Goal: Transaction & Acquisition: Purchase product/service

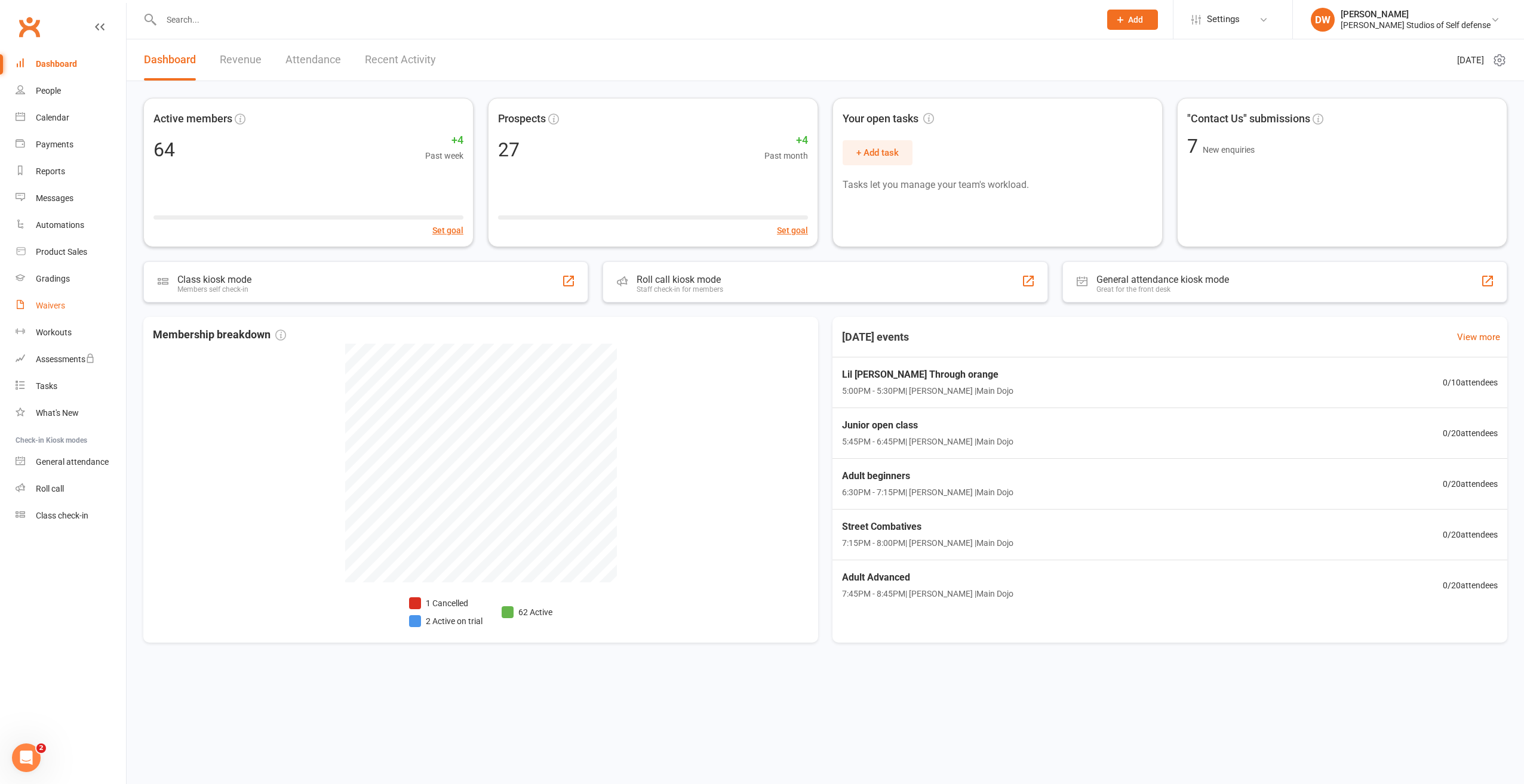
click at [52, 303] on div "Waivers" at bounding box center [50, 306] width 29 height 10
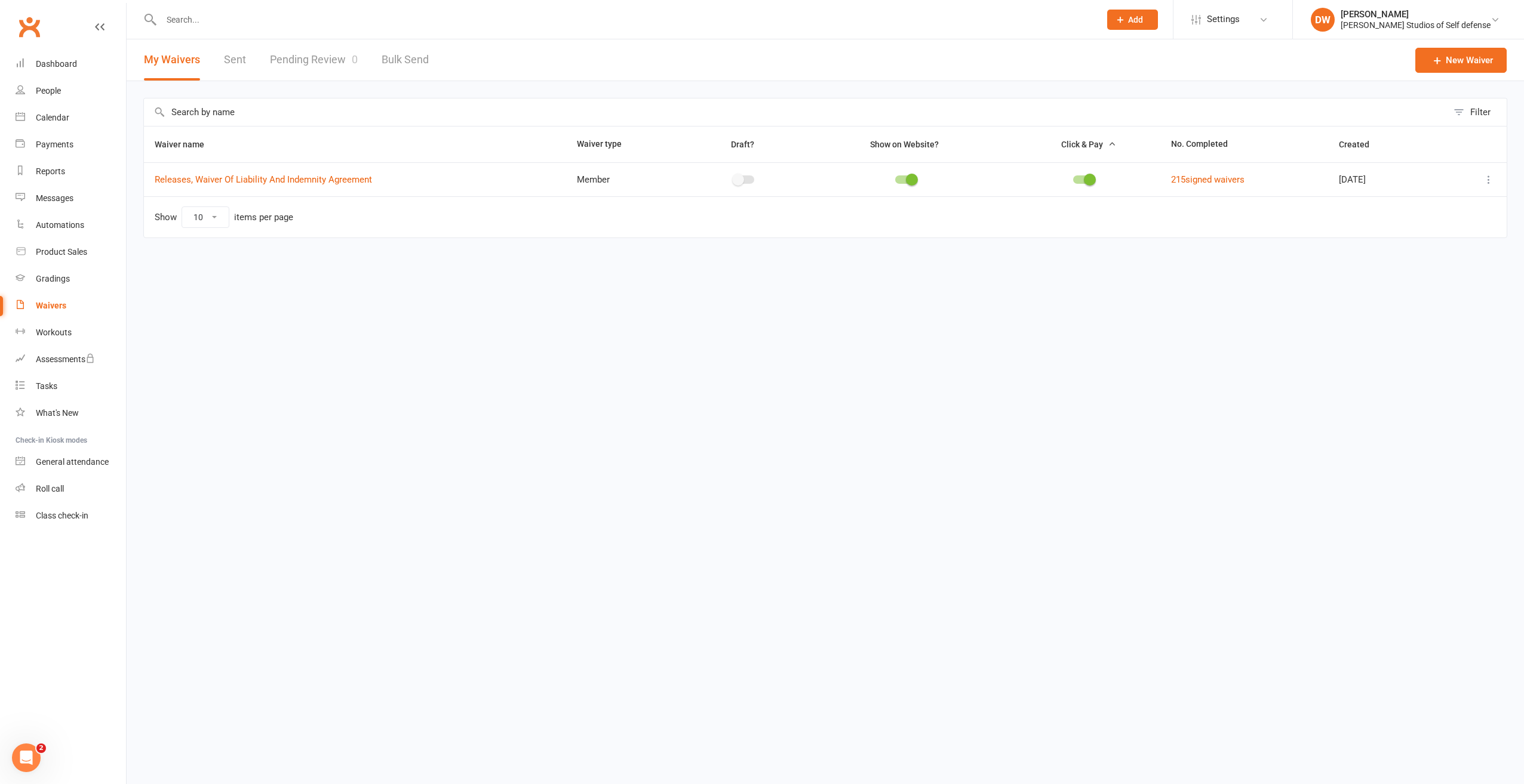
click at [236, 63] on link "Sent" at bounding box center [235, 60] width 22 height 42
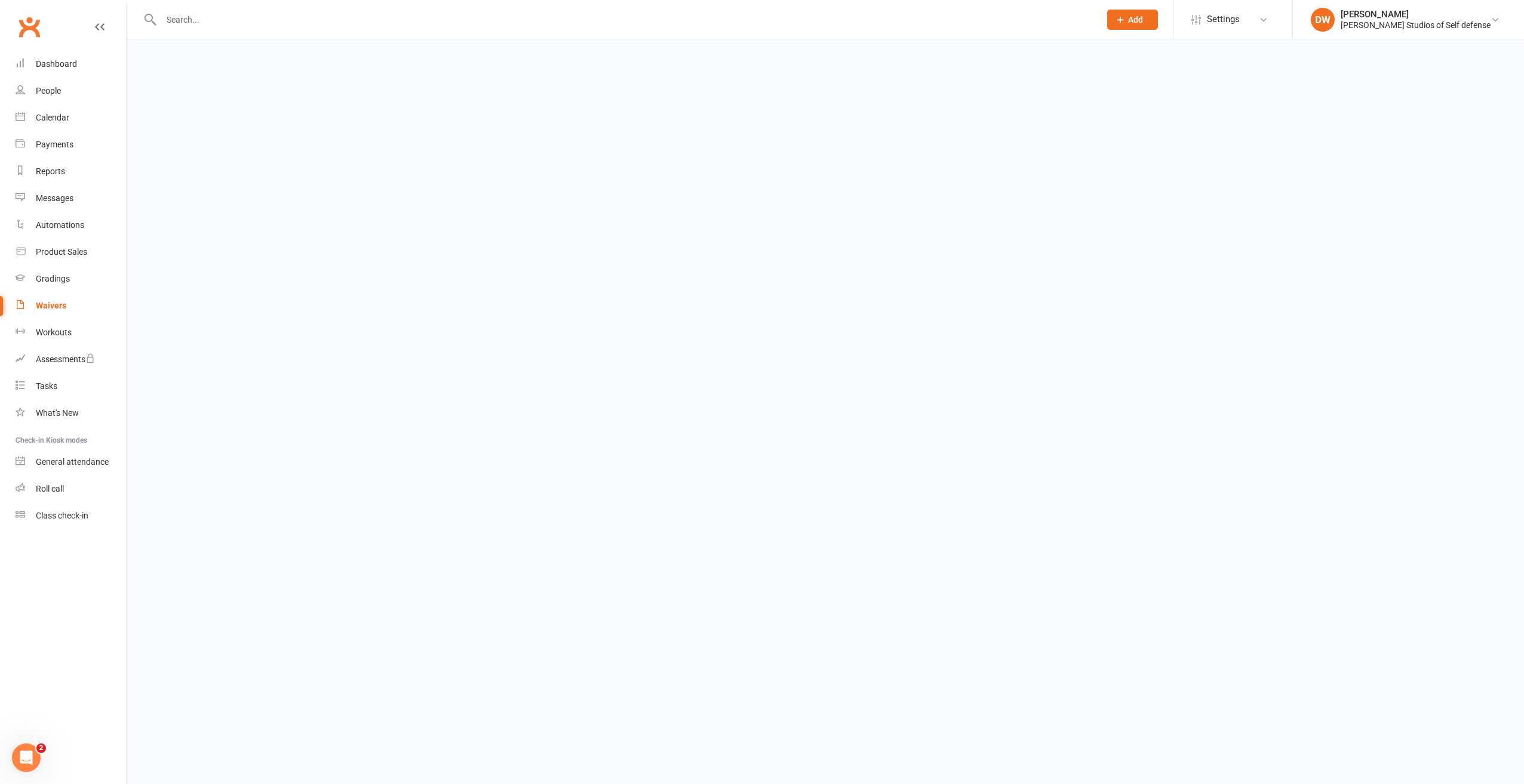
select select "100"
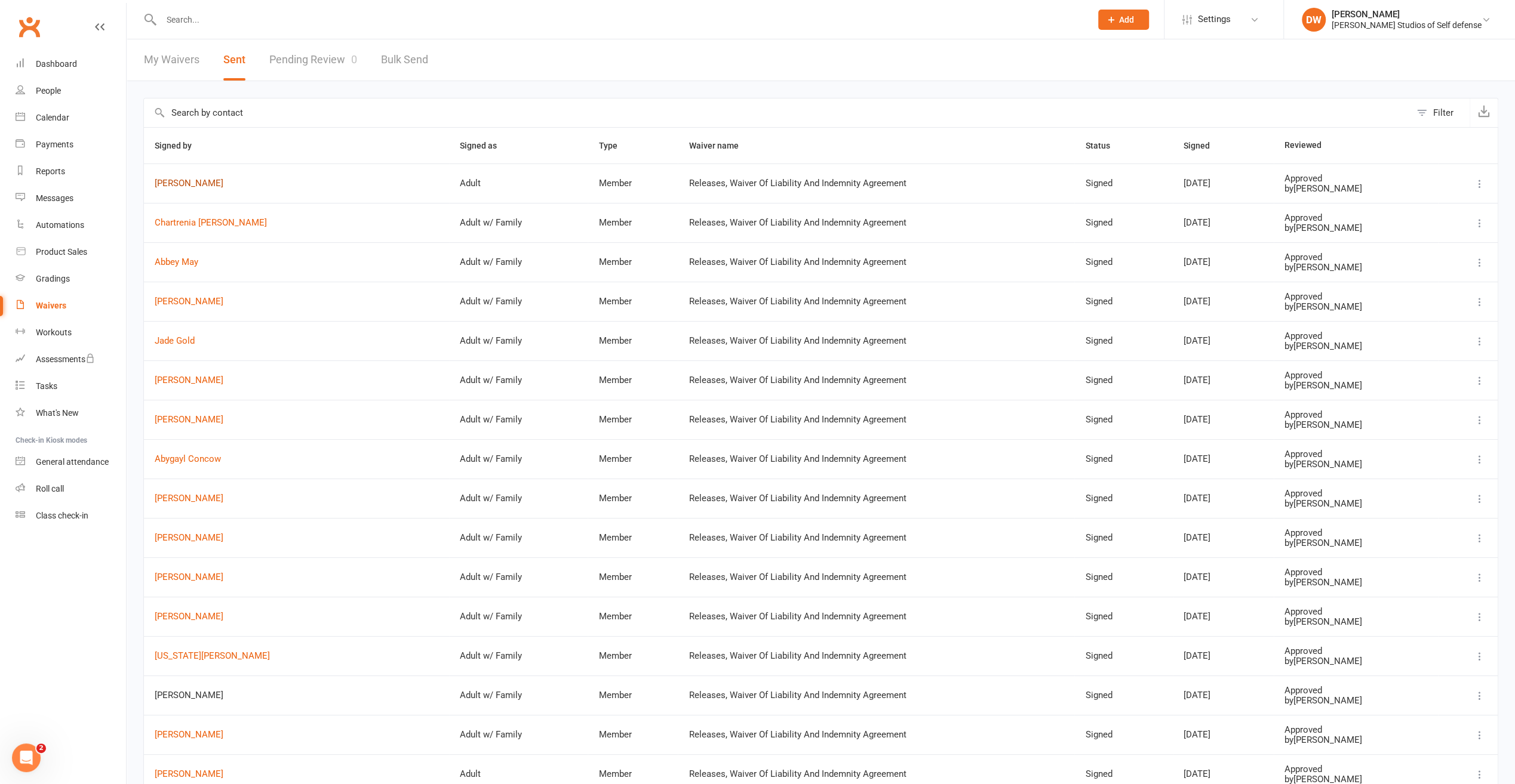
click at [187, 180] on link "[PERSON_NAME]" at bounding box center [296, 183] width 284 height 10
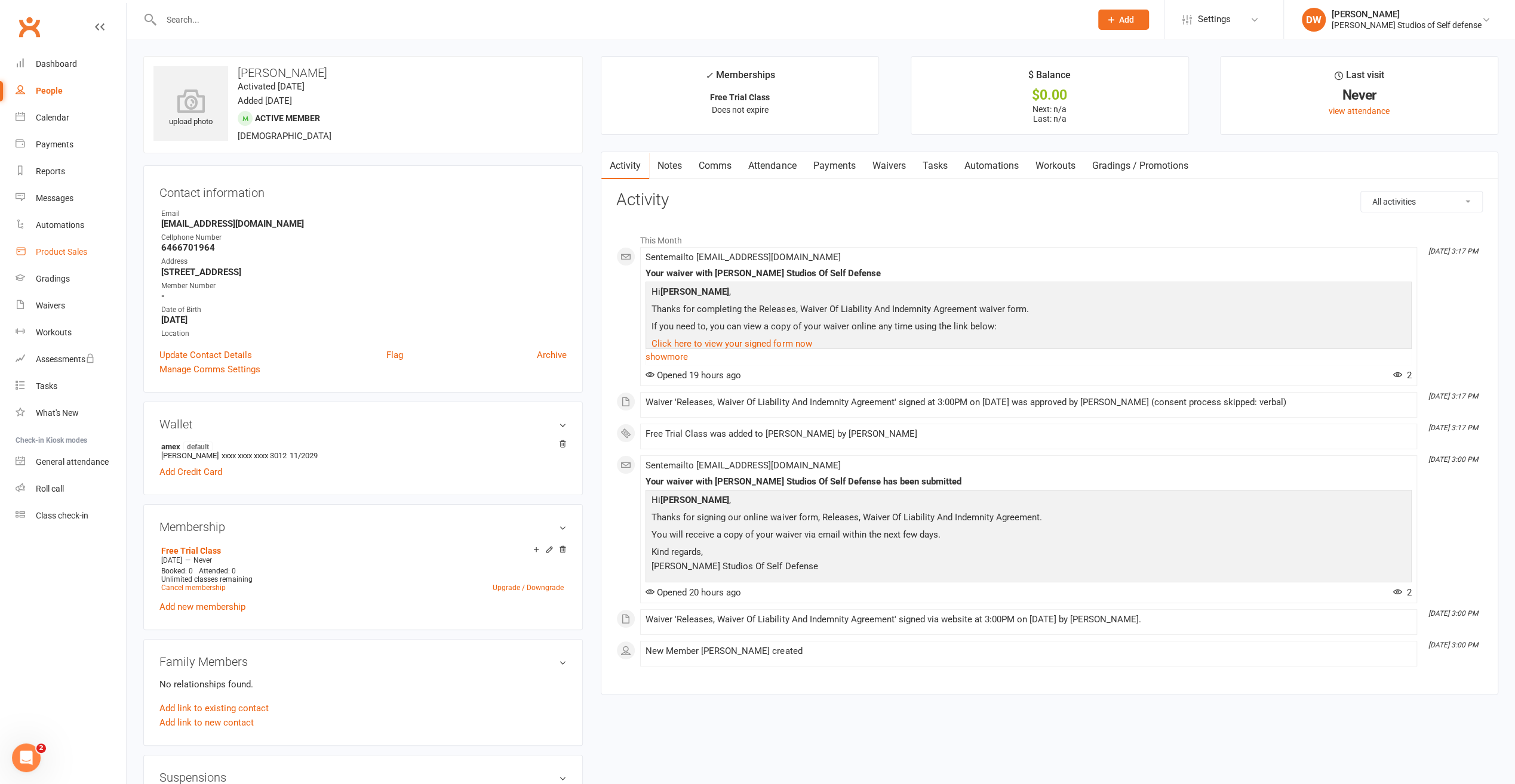
click at [62, 255] on div "Product Sales" at bounding box center [61, 252] width 51 height 10
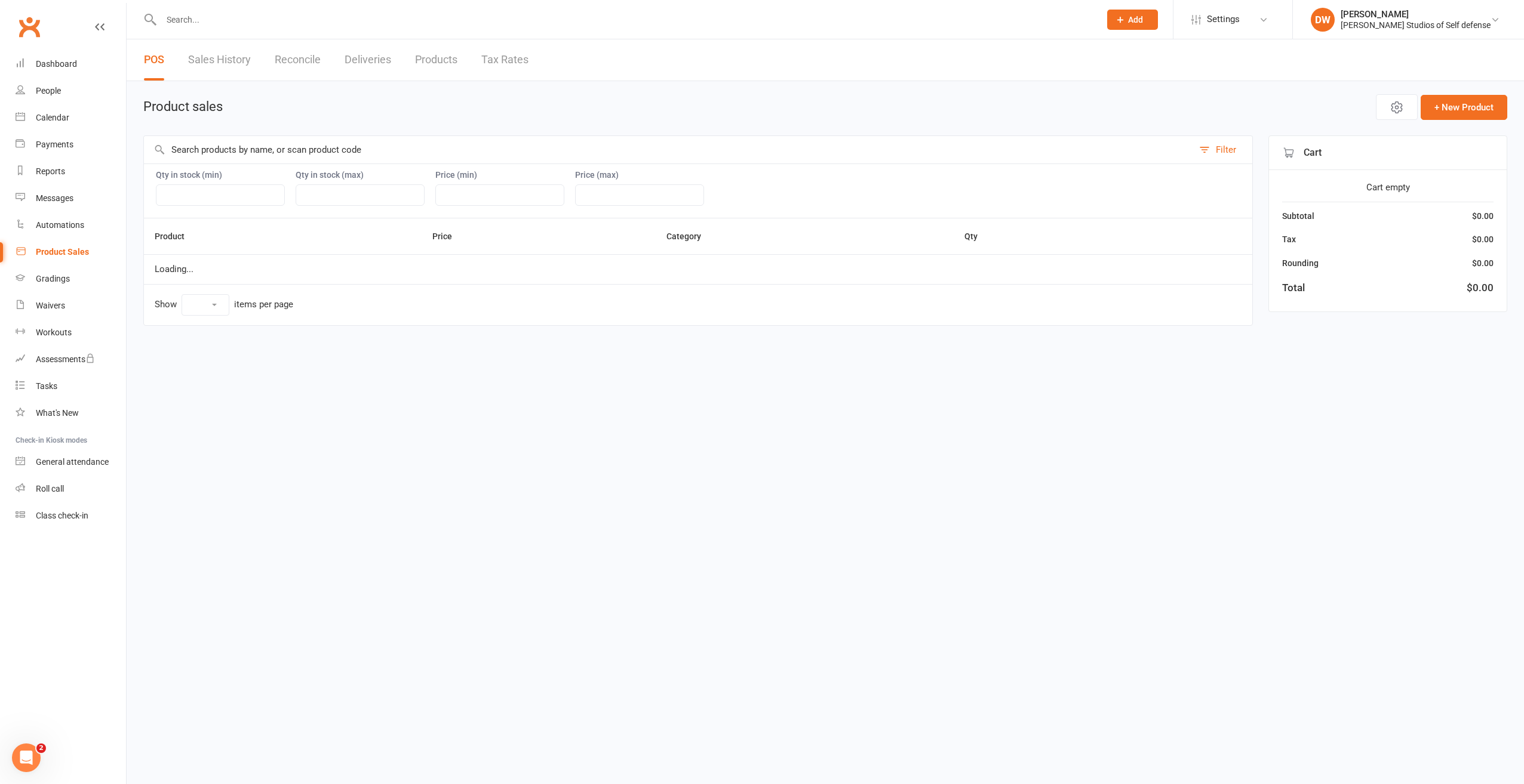
select select "10"
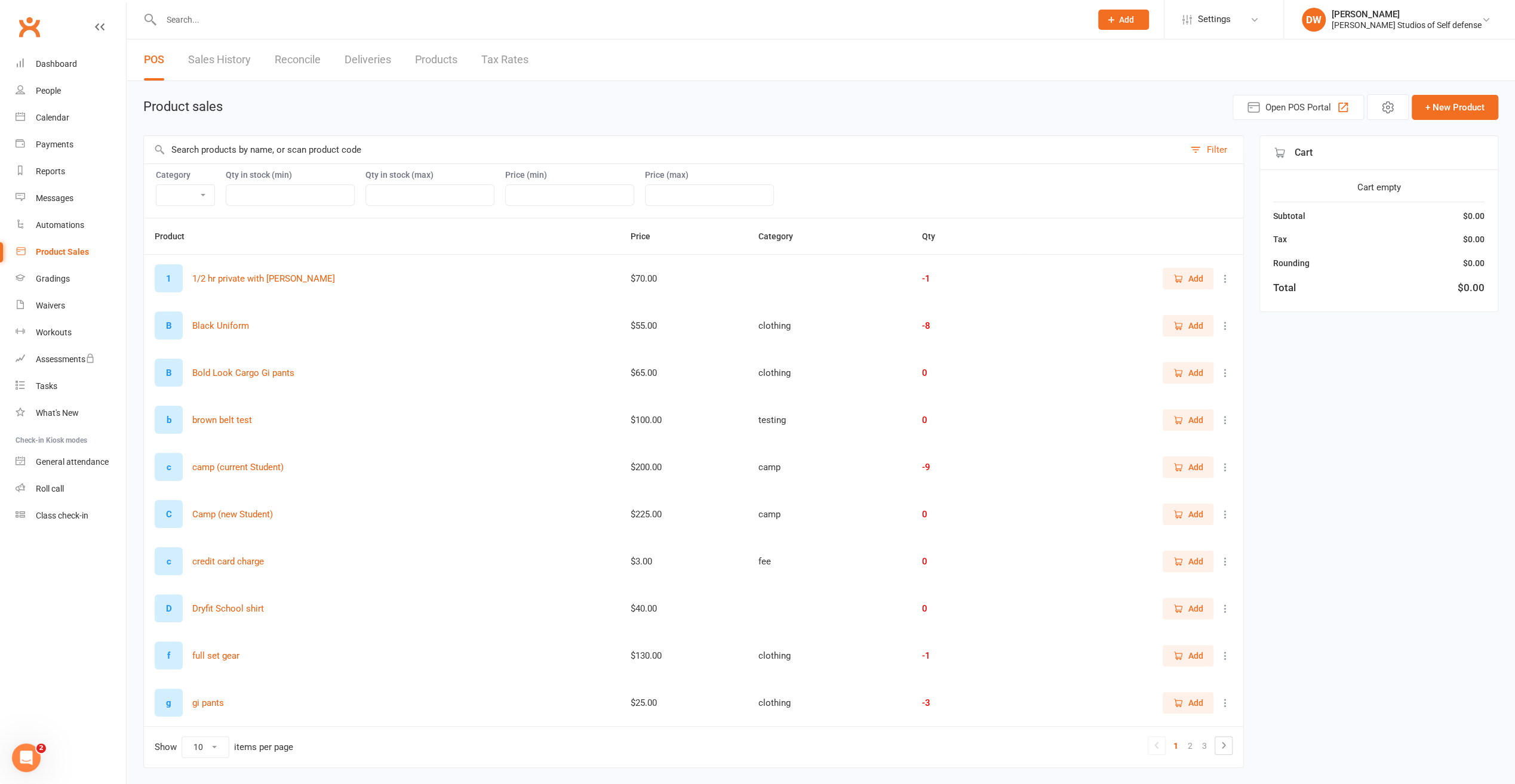
scroll to position [32, 0]
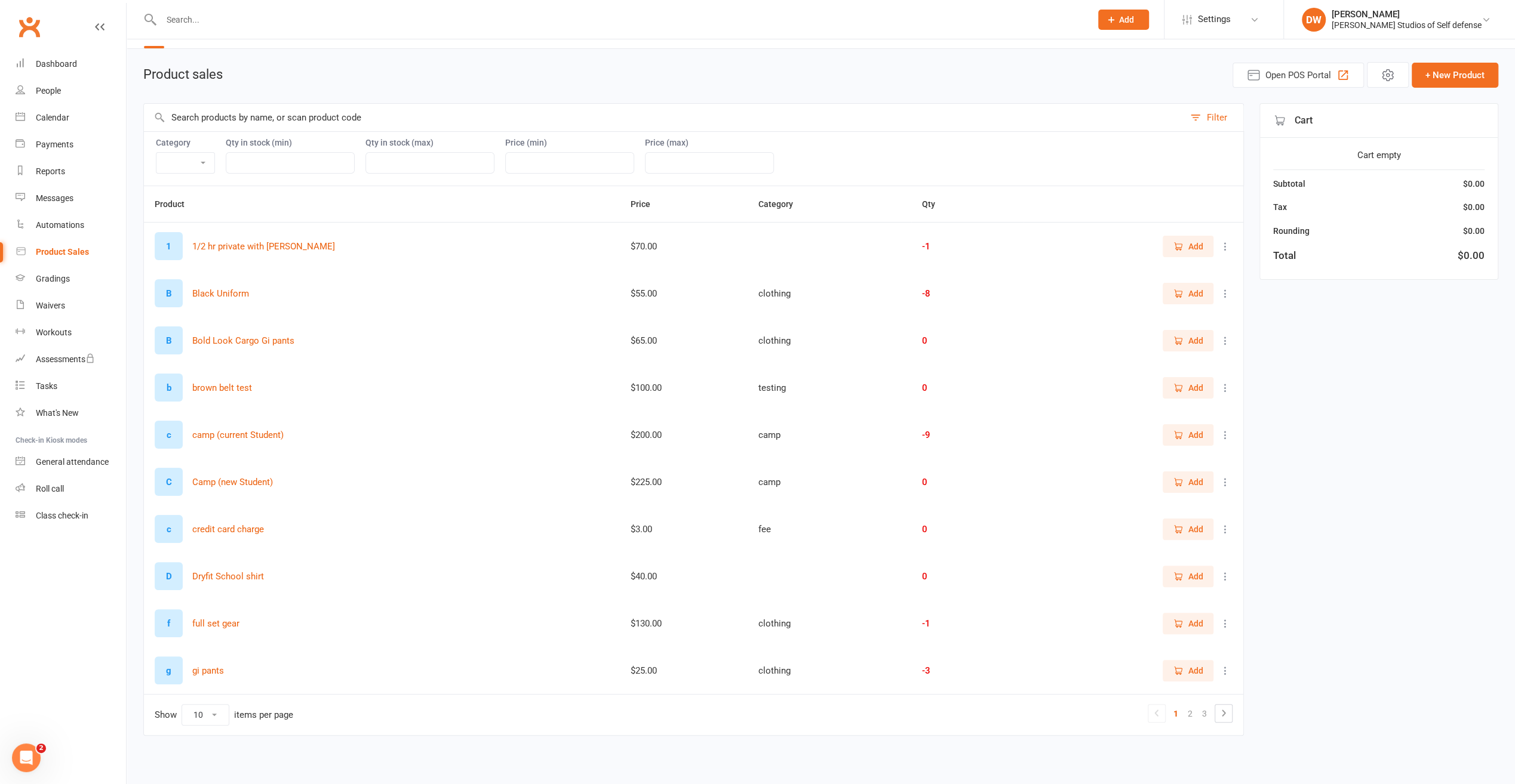
click at [1225, 245] on icon at bounding box center [1226, 246] width 12 height 12
click at [1157, 274] on link "View / Edit" at bounding box center [1164, 267] width 118 height 24
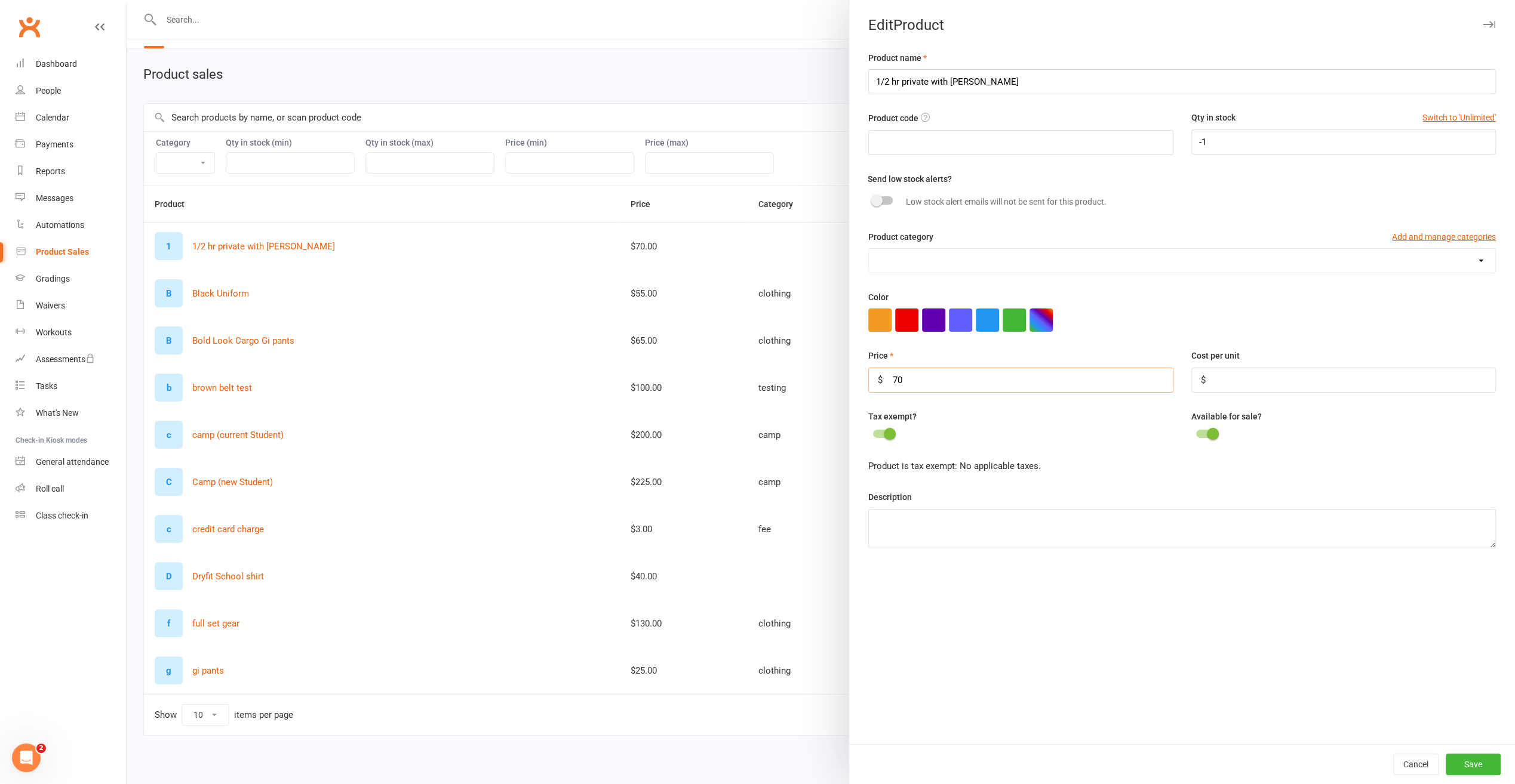
click at [889, 376] on input "70" at bounding box center [1021, 380] width 305 height 25
type input "80"
click at [1478, 763] on button "Save" at bounding box center [1473, 765] width 55 height 22
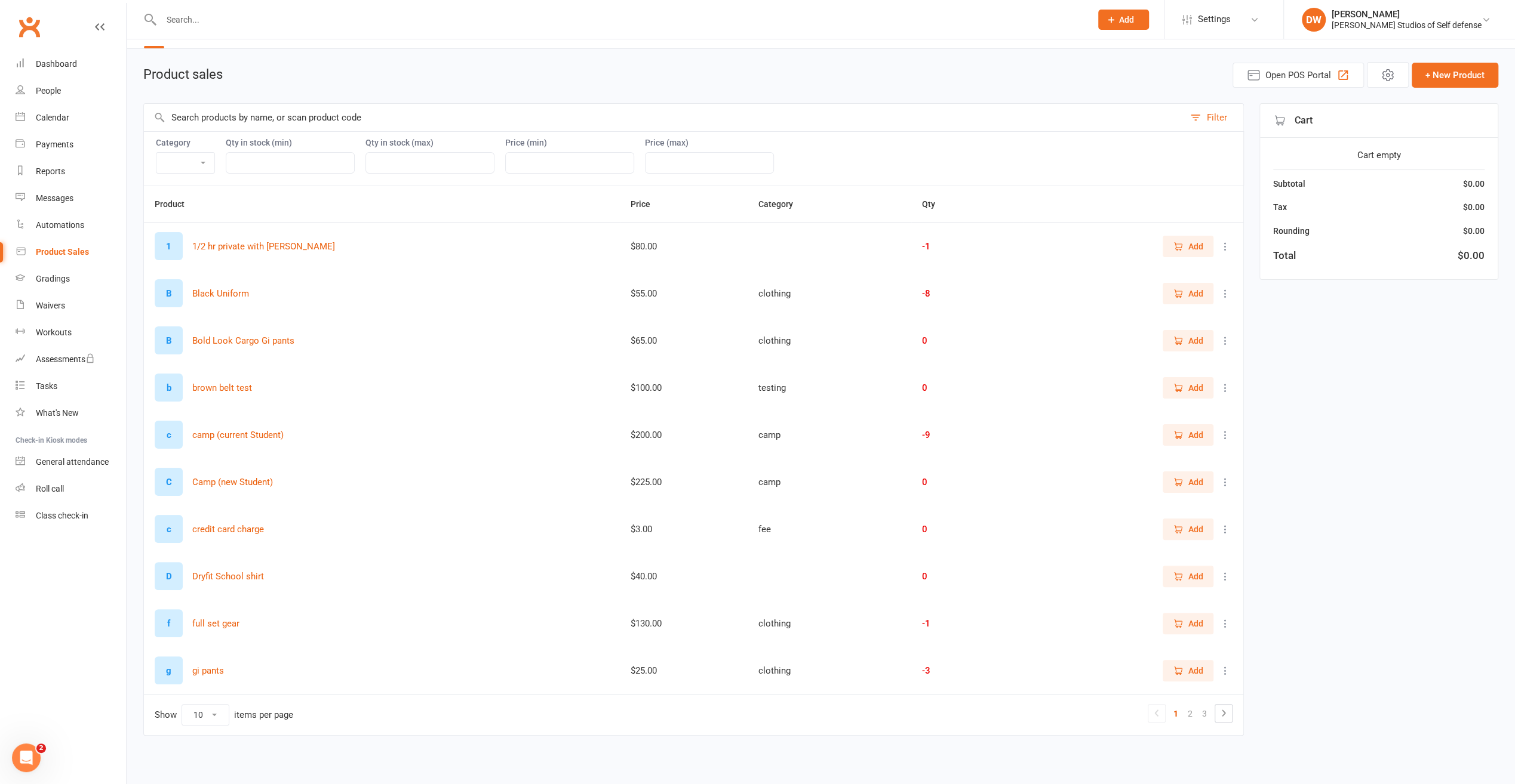
click at [1187, 243] on span "Add" at bounding box center [1188, 246] width 31 height 13
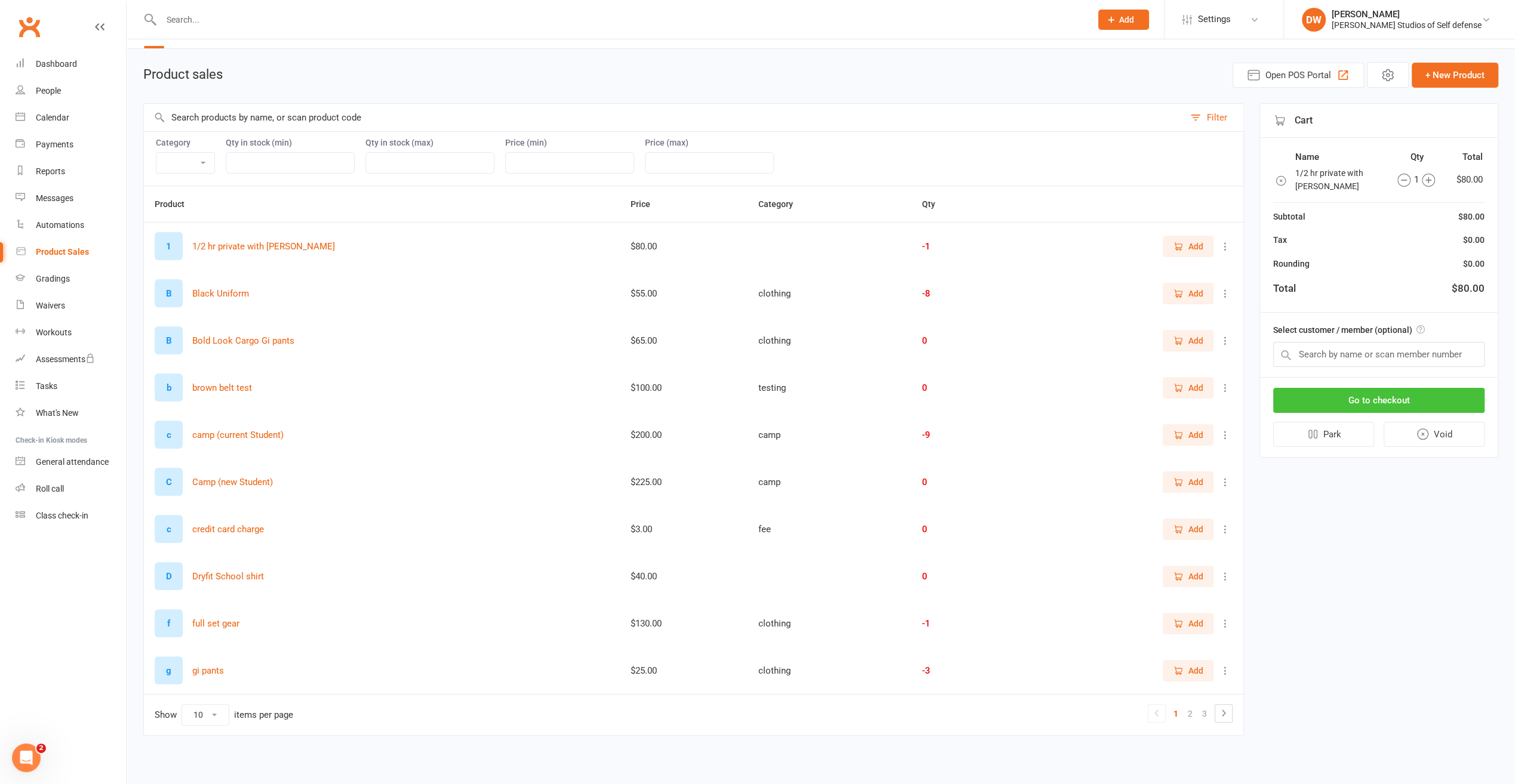
click at [1389, 397] on button "Go to checkout" at bounding box center [1379, 400] width 211 height 25
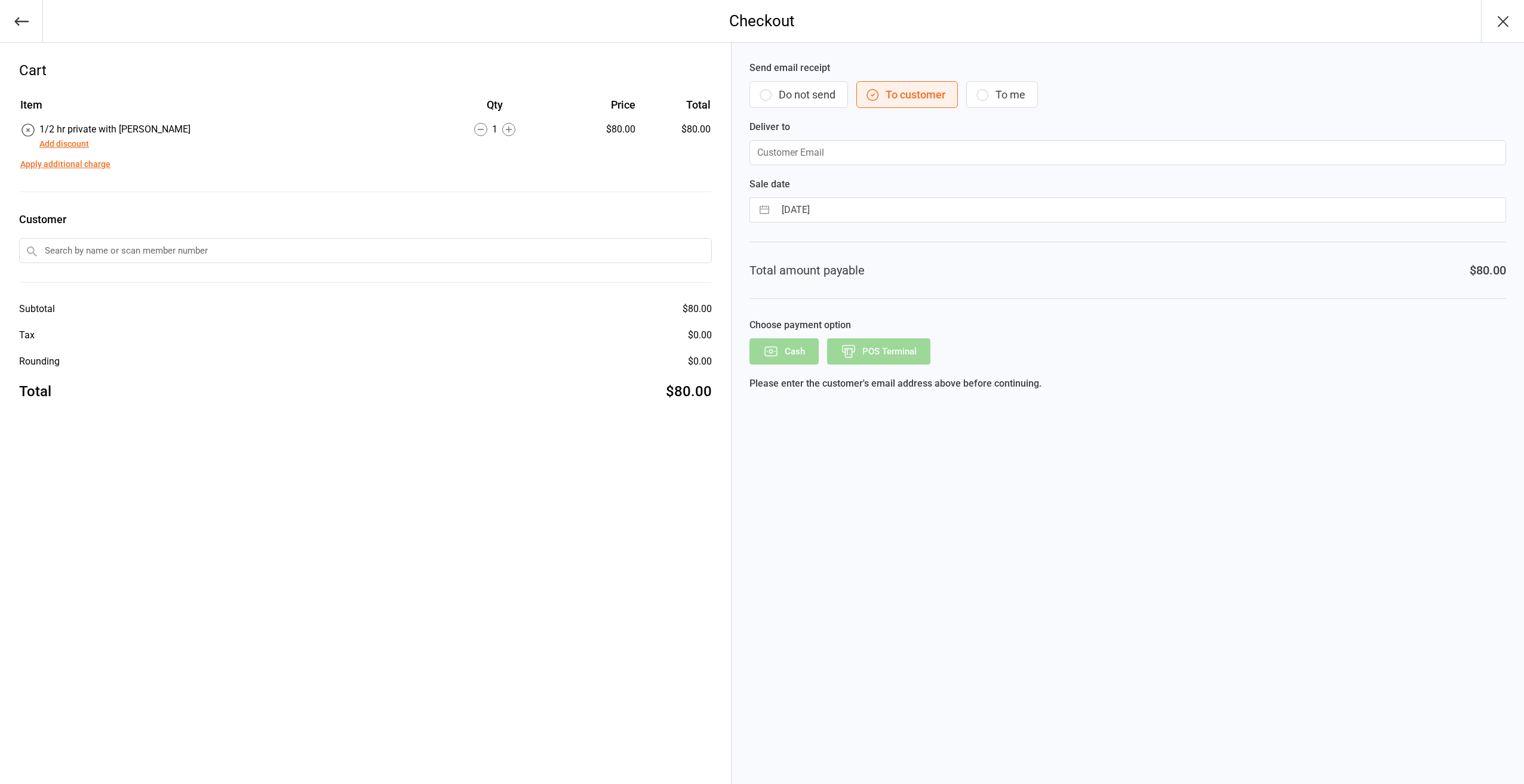
click at [503, 130] on icon at bounding box center [509, 129] width 13 height 13
click at [493, 131] on icon at bounding box center [499, 129] width 13 height 13
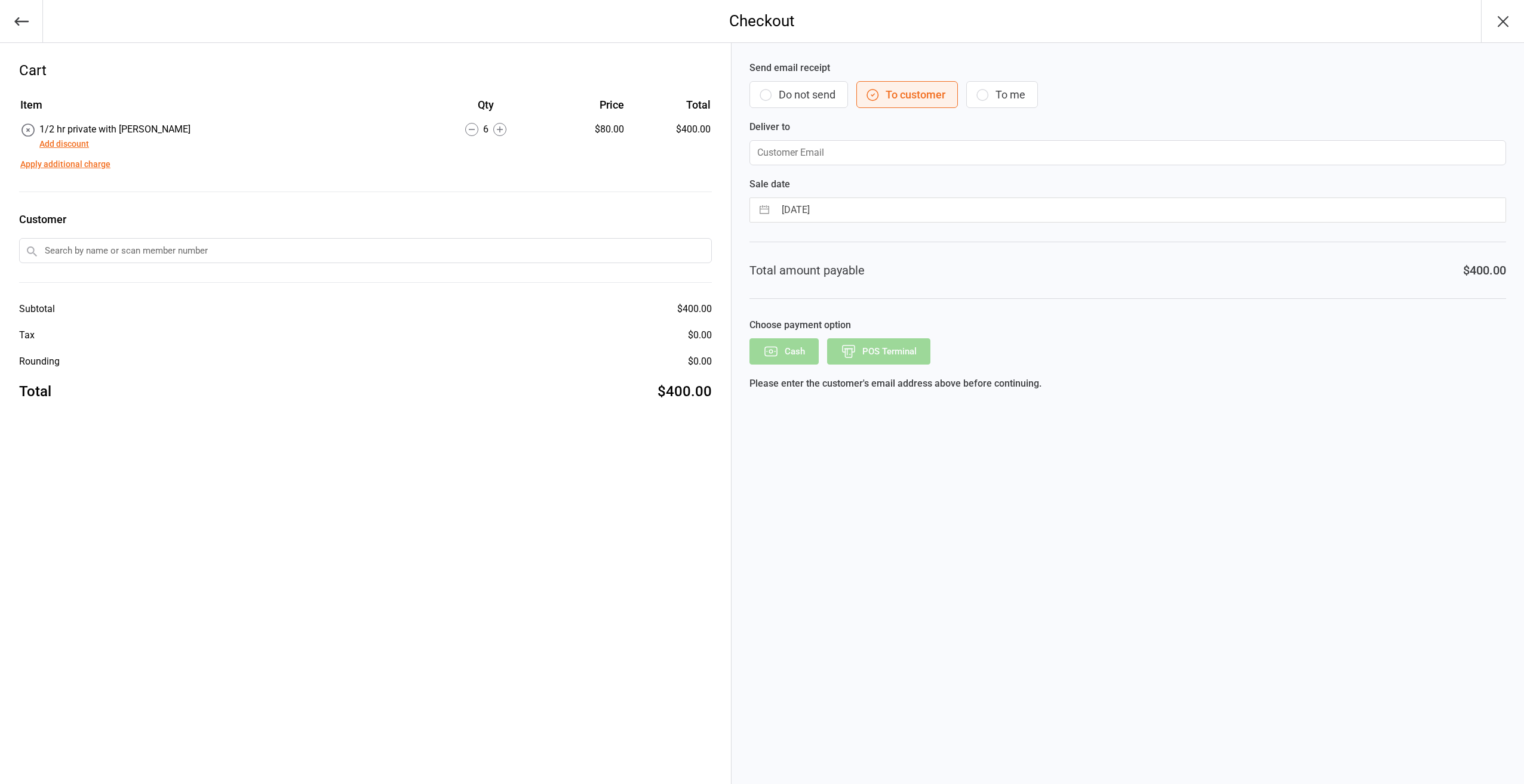
click at [493, 131] on icon at bounding box center [499, 129] width 13 height 13
click at [79, 146] on button "Add discount" at bounding box center [64, 144] width 50 height 12
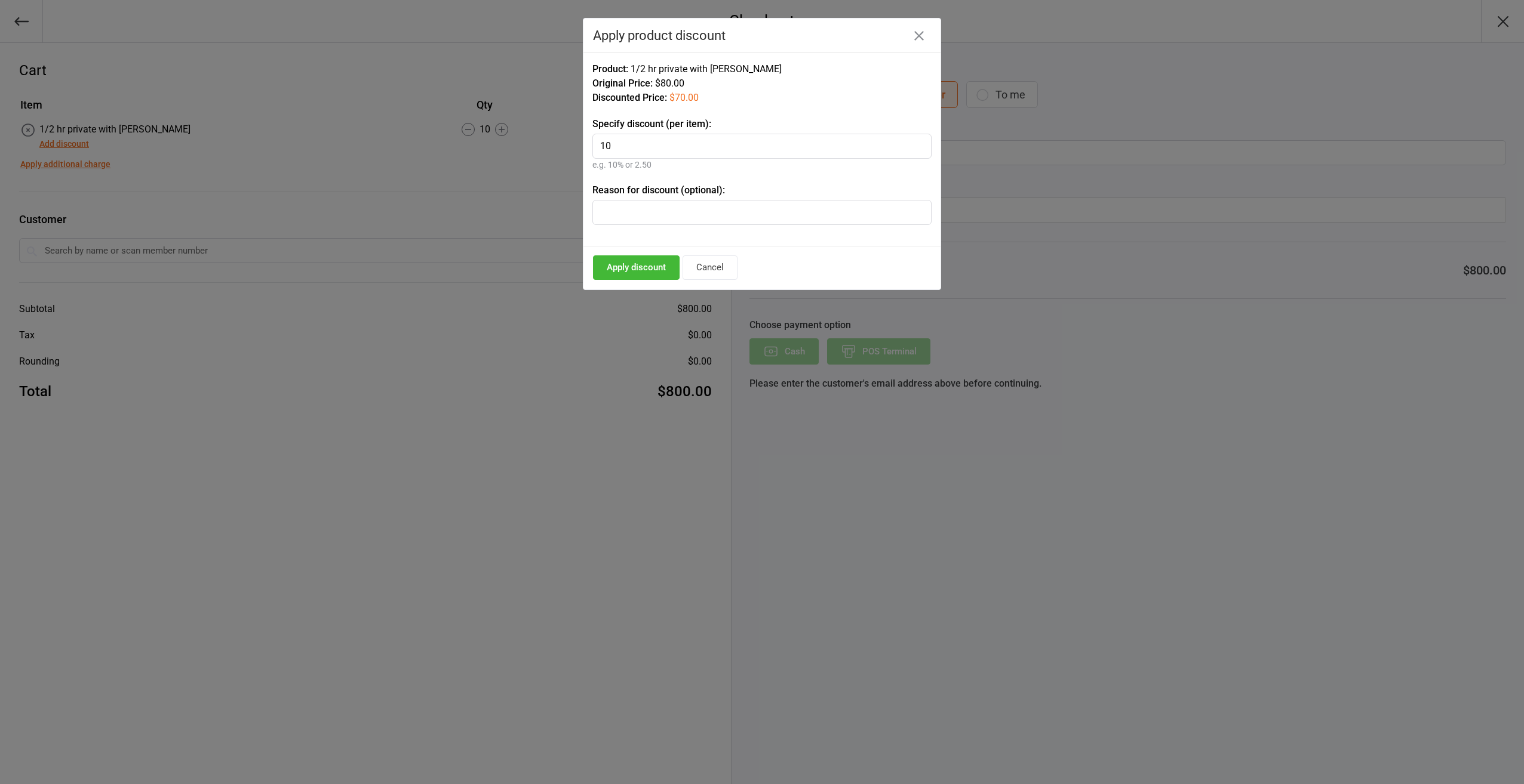
type input "10"
click at [654, 213] on input "text" at bounding box center [762, 212] width 339 height 25
click at [644, 265] on button "Apply discount" at bounding box center [636, 267] width 86 height 24
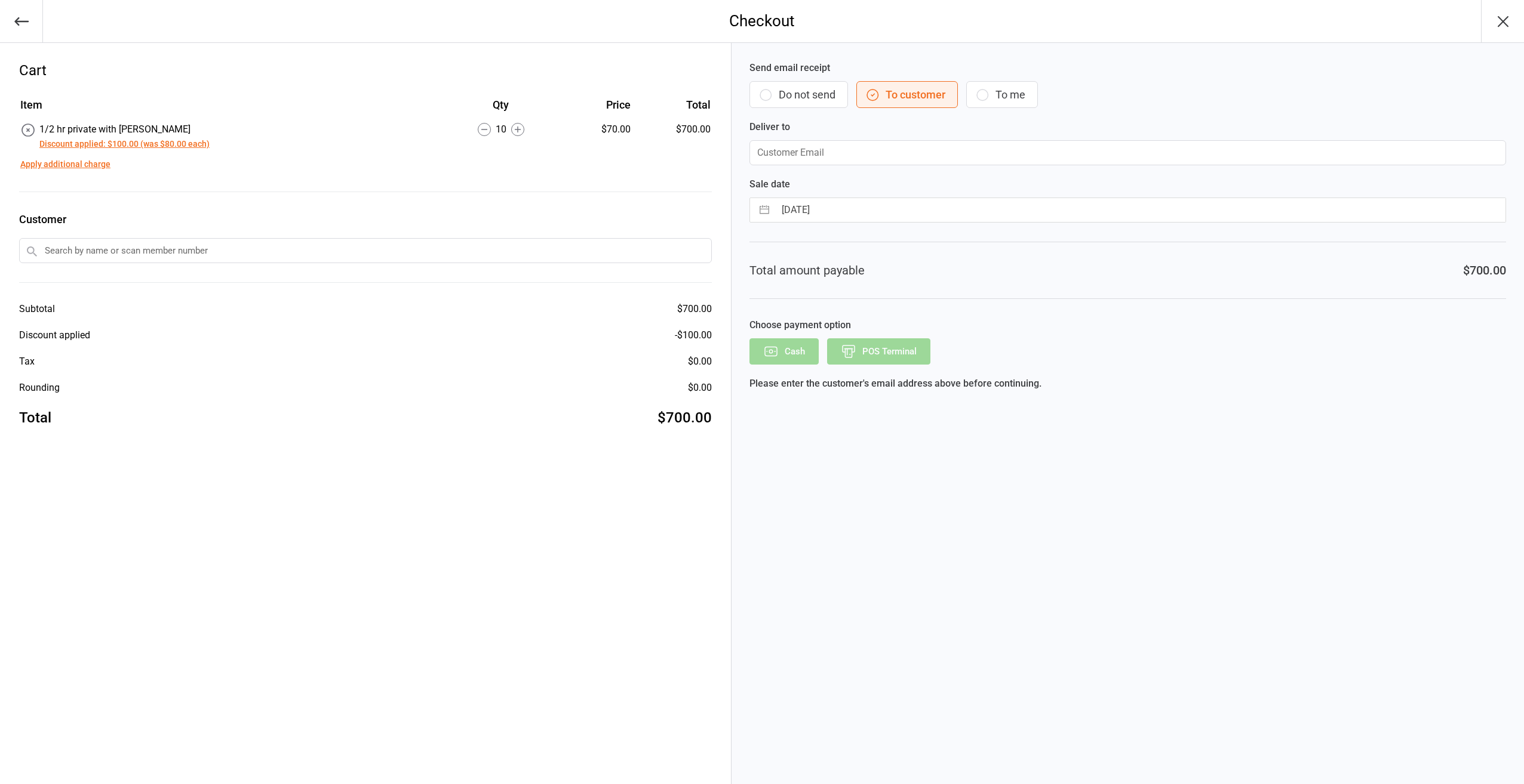
click at [91, 248] on input "text" at bounding box center [365, 250] width 693 height 25
type input "hood"
click at [65, 268] on div "[PERSON_NAME]" at bounding box center [366, 274] width 692 height 20
type input "[EMAIL_ADDRESS][DOMAIN_NAME]"
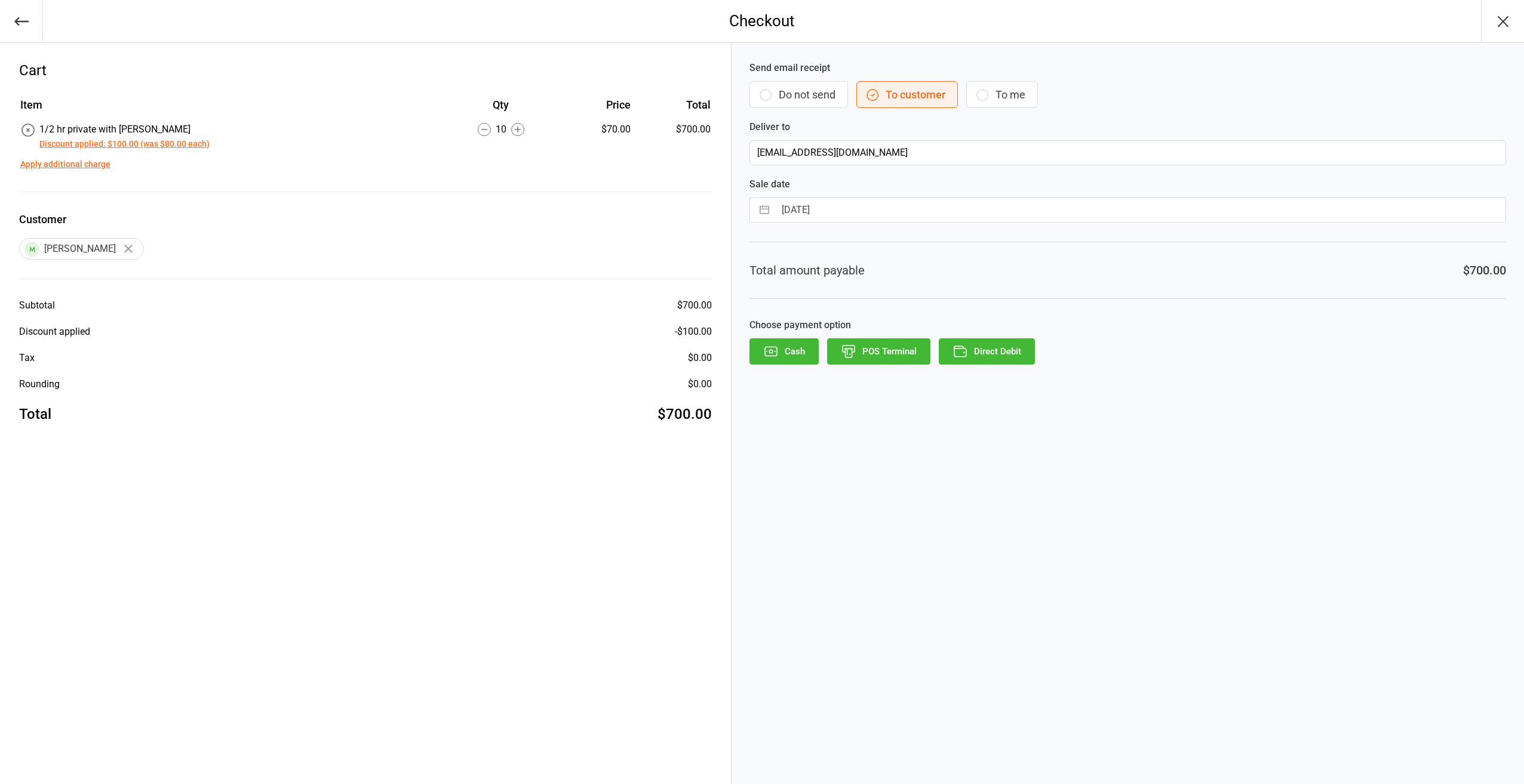
click at [986, 349] on button "Direct Debit" at bounding box center [987, 351] width 96 height 27
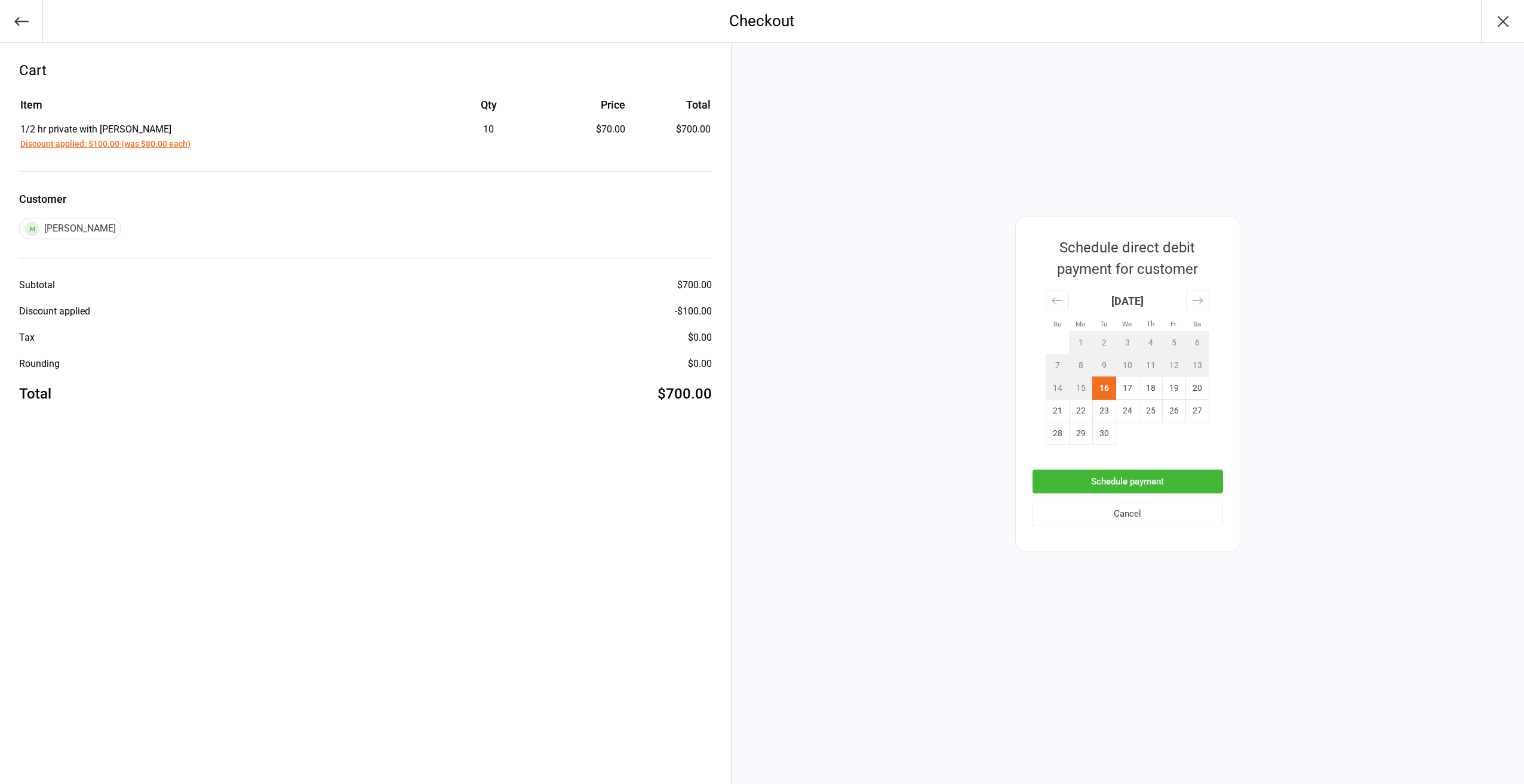
click at [1133, 483] on button "Schedule payment" at bounding box center [1128, 482] width 191 height 24
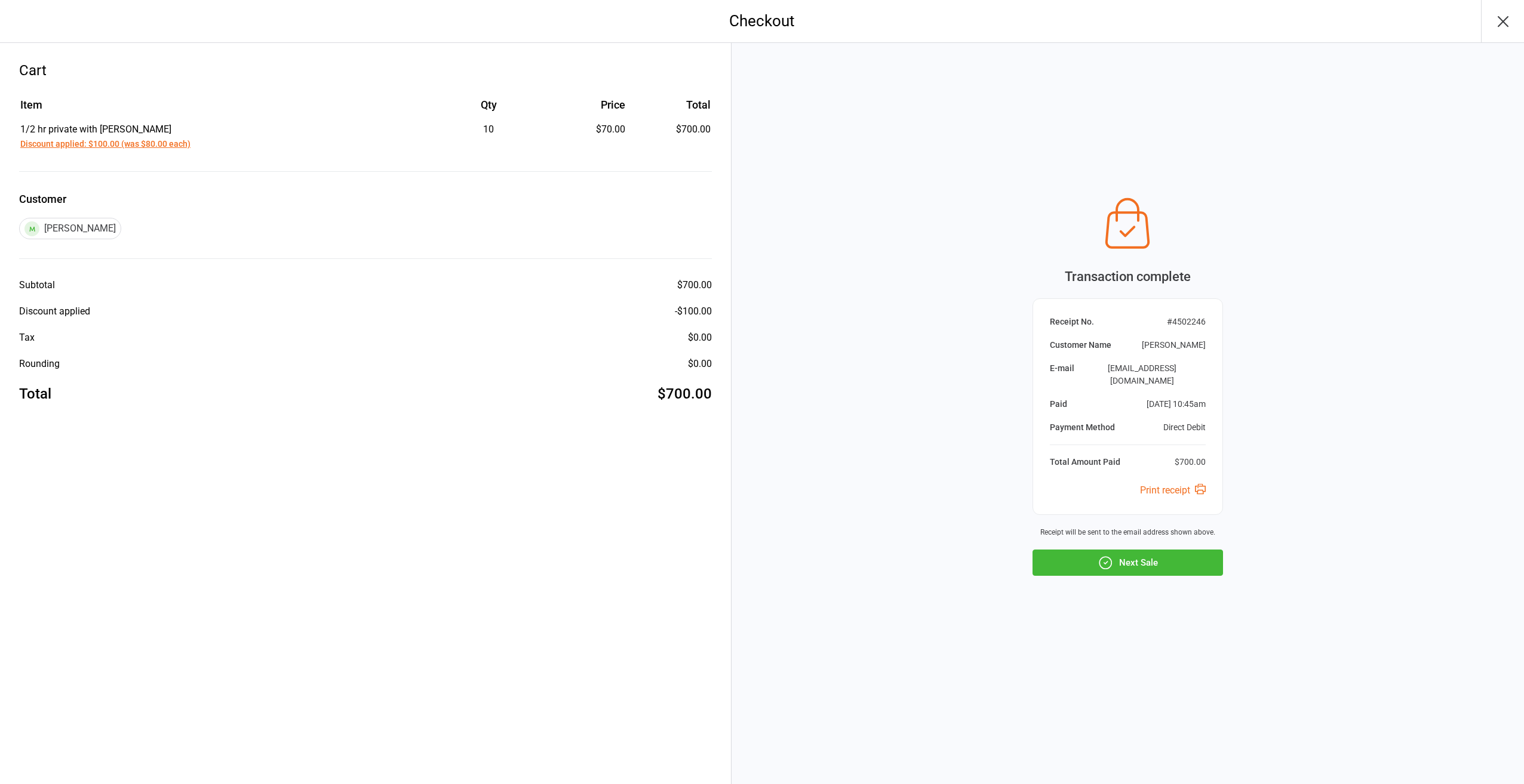
click at [1504, 22] on icon "button" at bounding box center [1504, 22] width 10 height 10
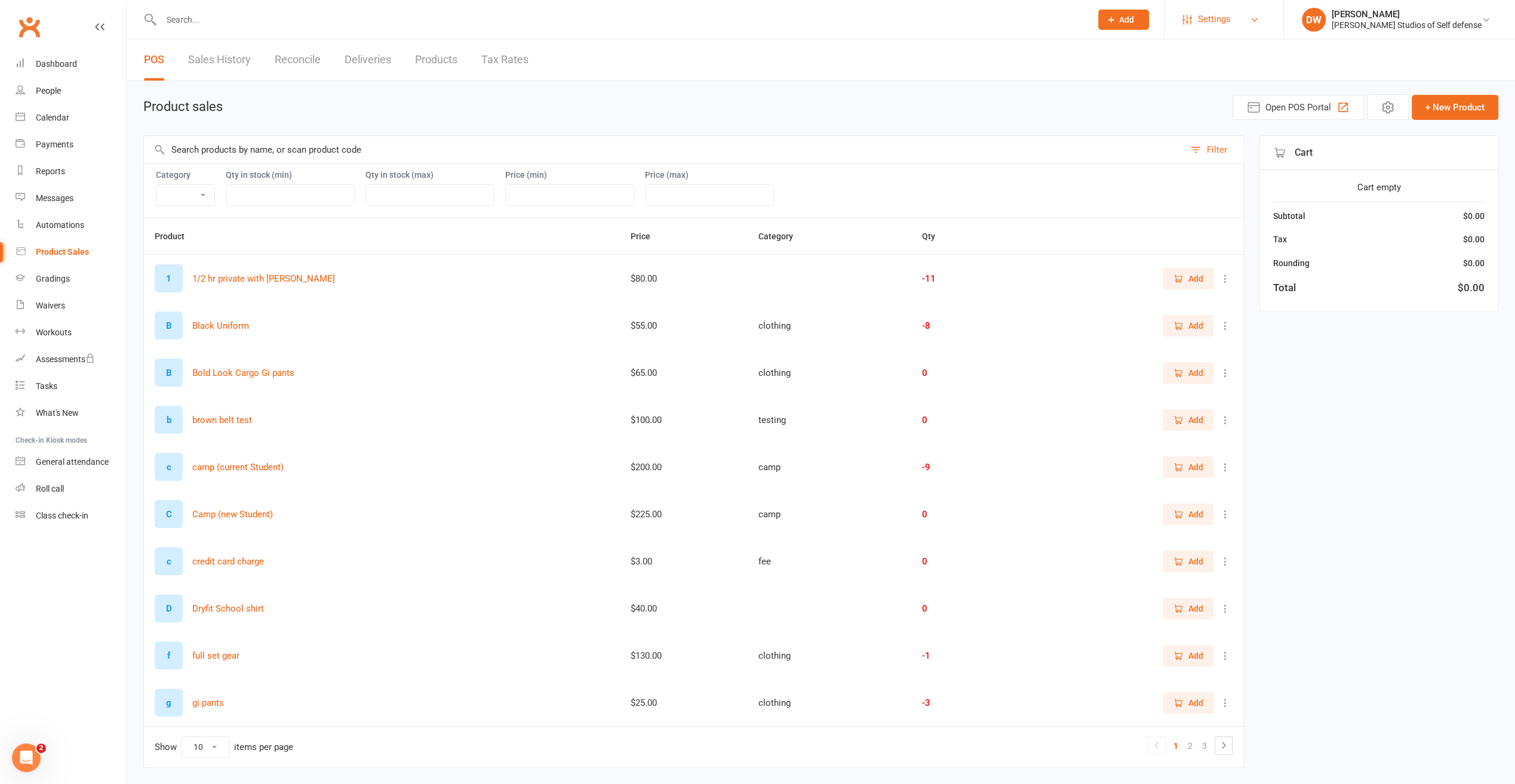
click at [1231, 18] on span "Settings" at bounding box center [1214, 19] width 33 height 27
click at [1249, 60] on link "Membership Plans" at bounding box center [1224, 53] width 119 height 27
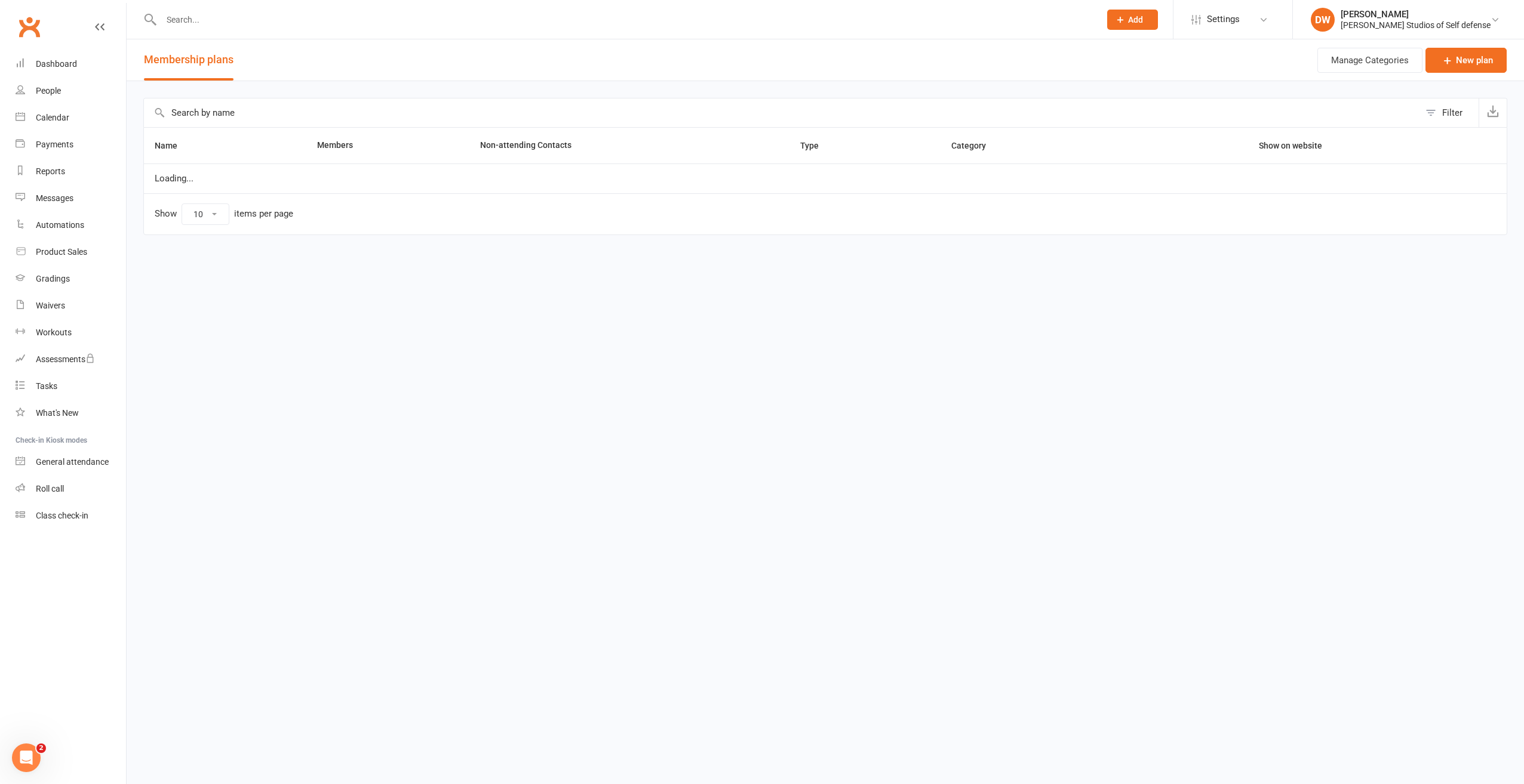
select select "100"
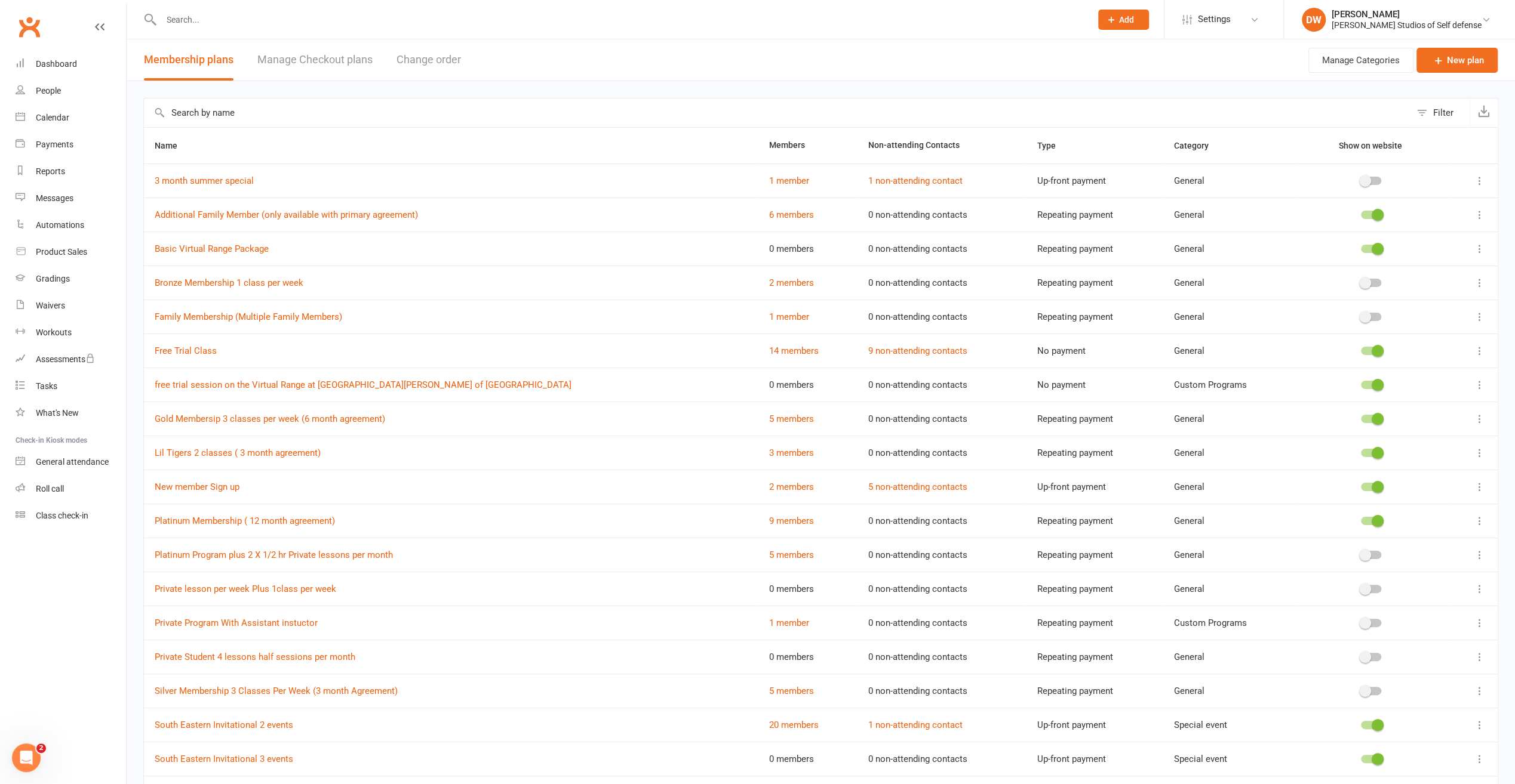
scroll to position [113, 0]
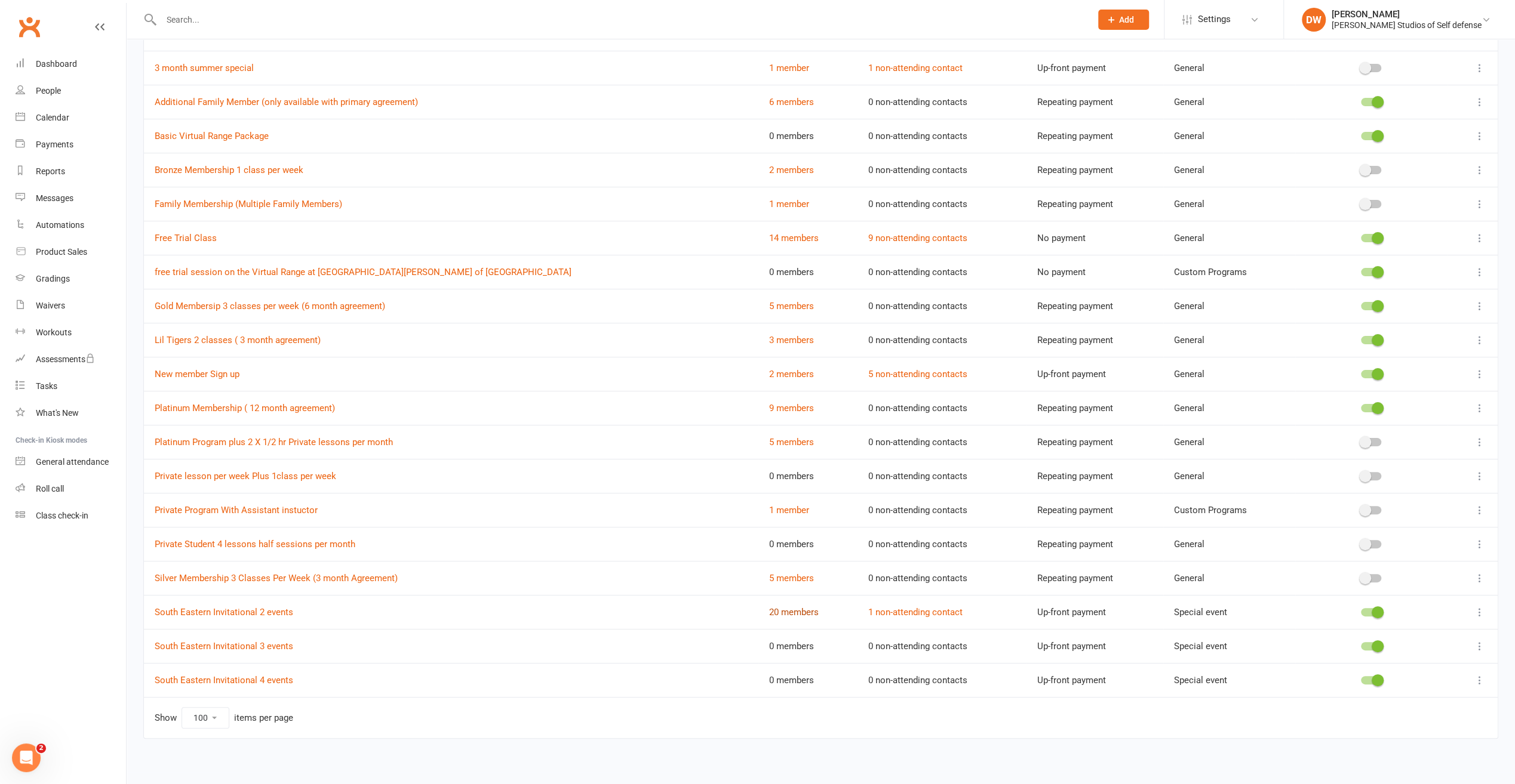
click at [769, 612] on link "20 members" at bounding box center [793, 612] width 50 height 11
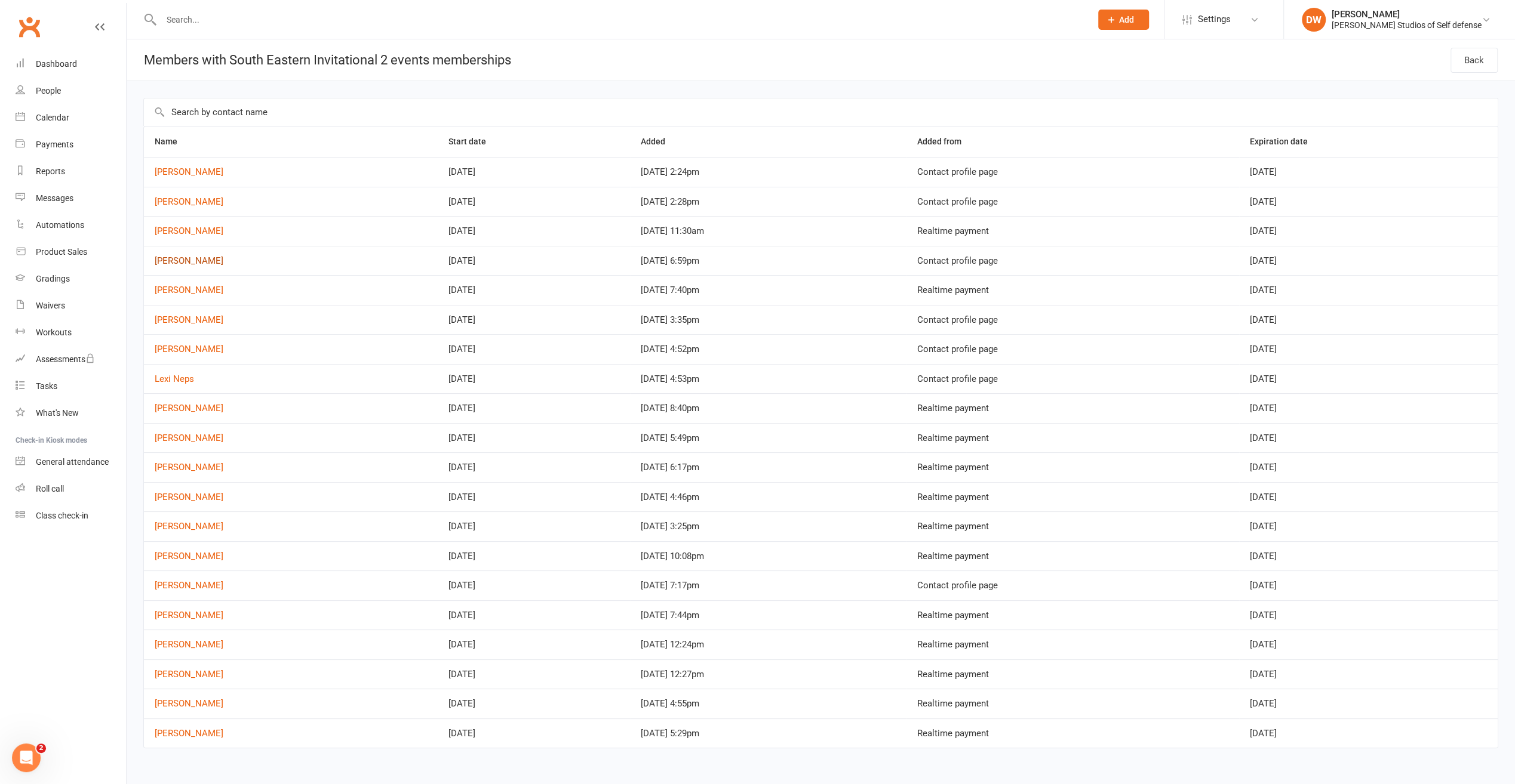
scroll to position [11, 0]
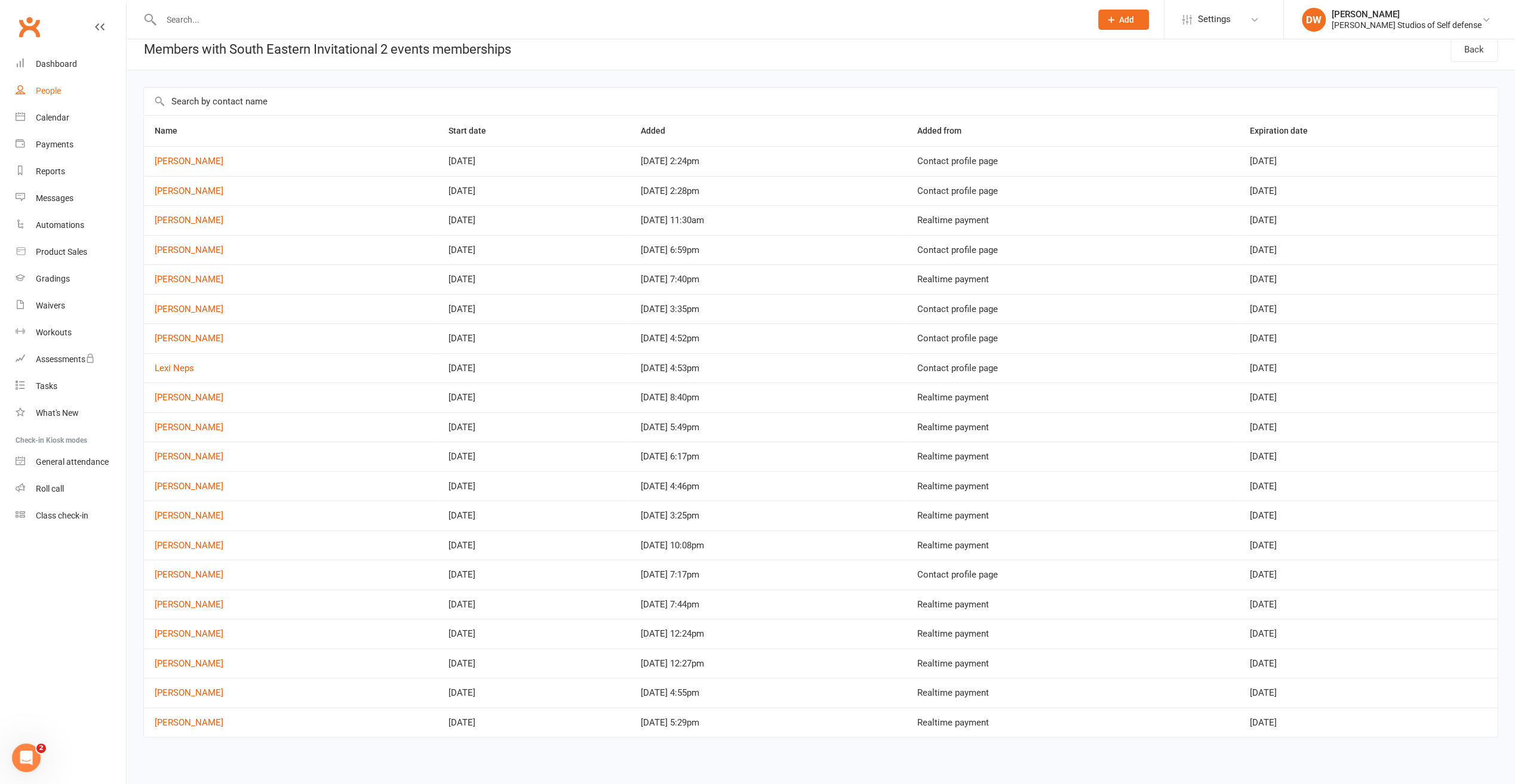
click at [52, 90] on div "People" at bounding box center [48, 91] width 25 height 10
select select "100"
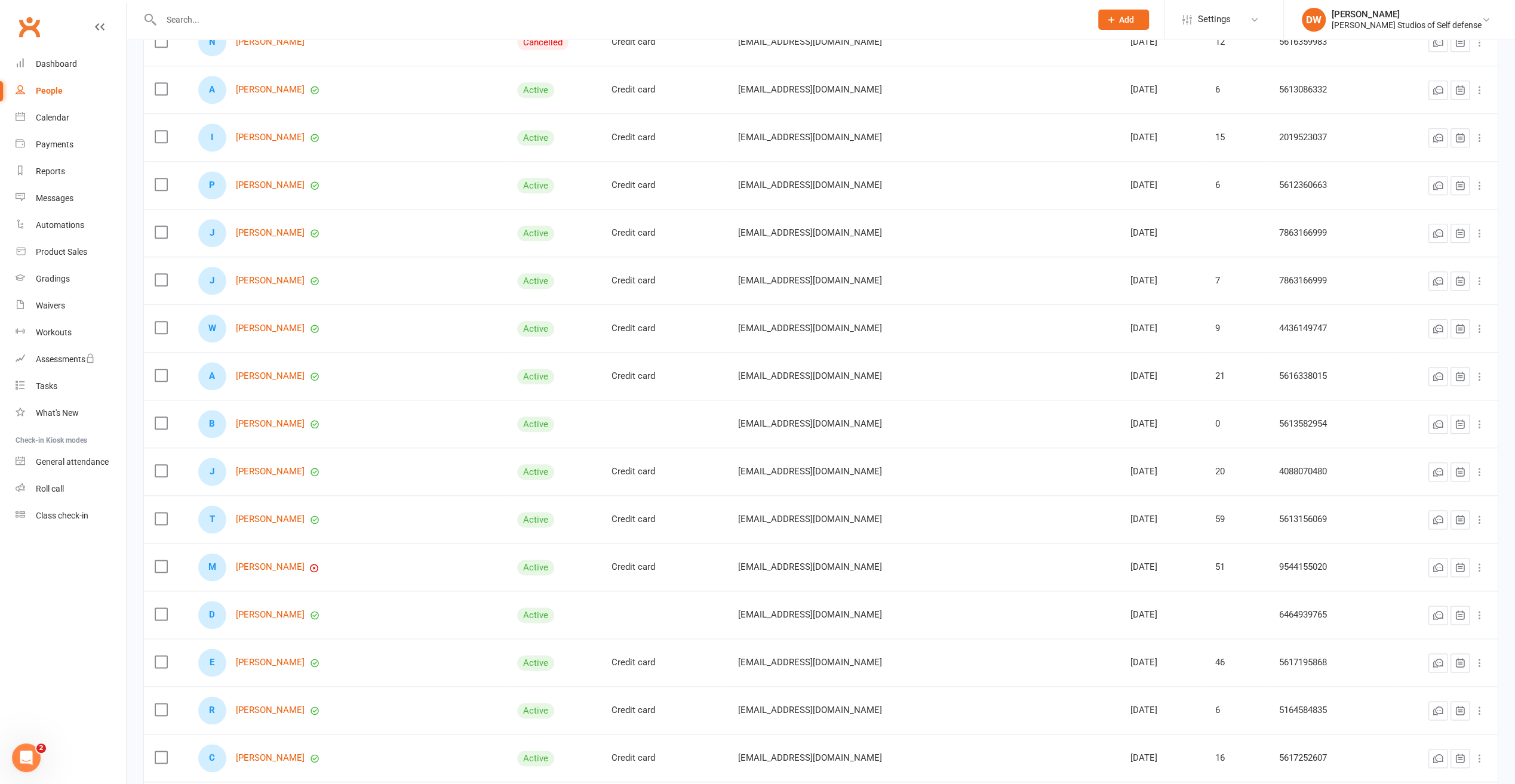
scroll to position [1254, 0]
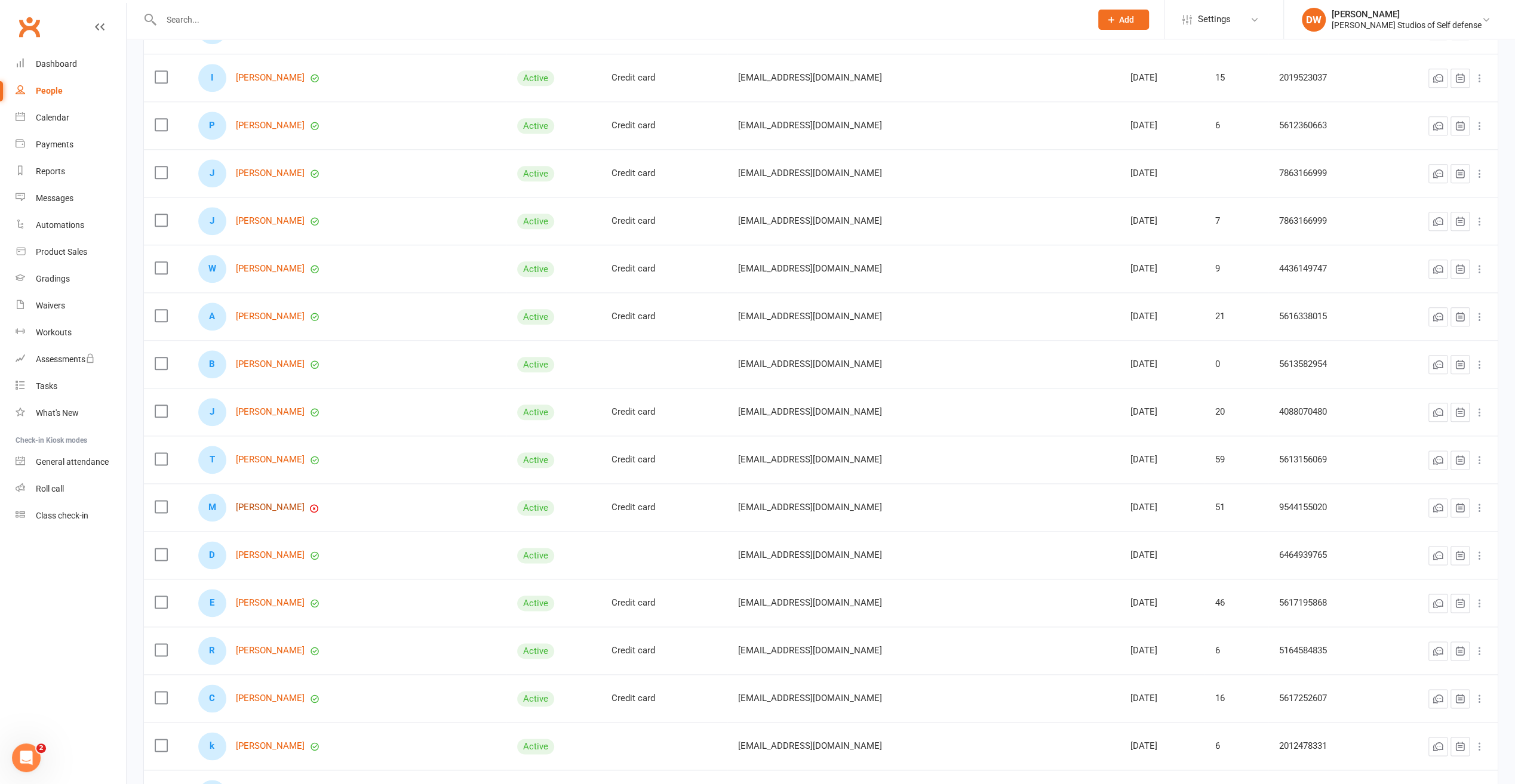
click at [289, 502] on link "[PERSON_NAME]" at bounding box center [270, 507] width 69 height 10
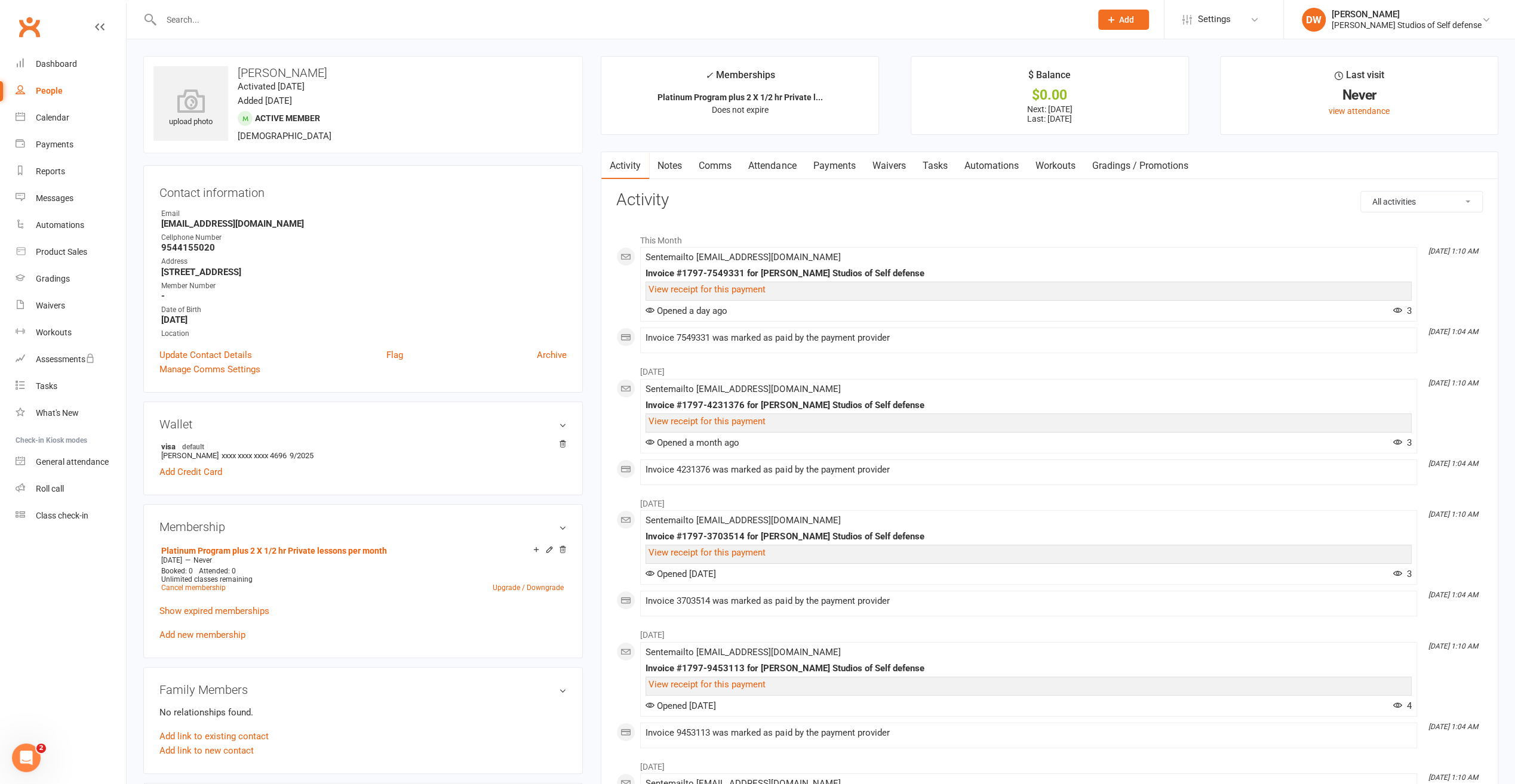
click at [833, 166] on link "Payments" at bounding box center [833, 166] width 59 height 27
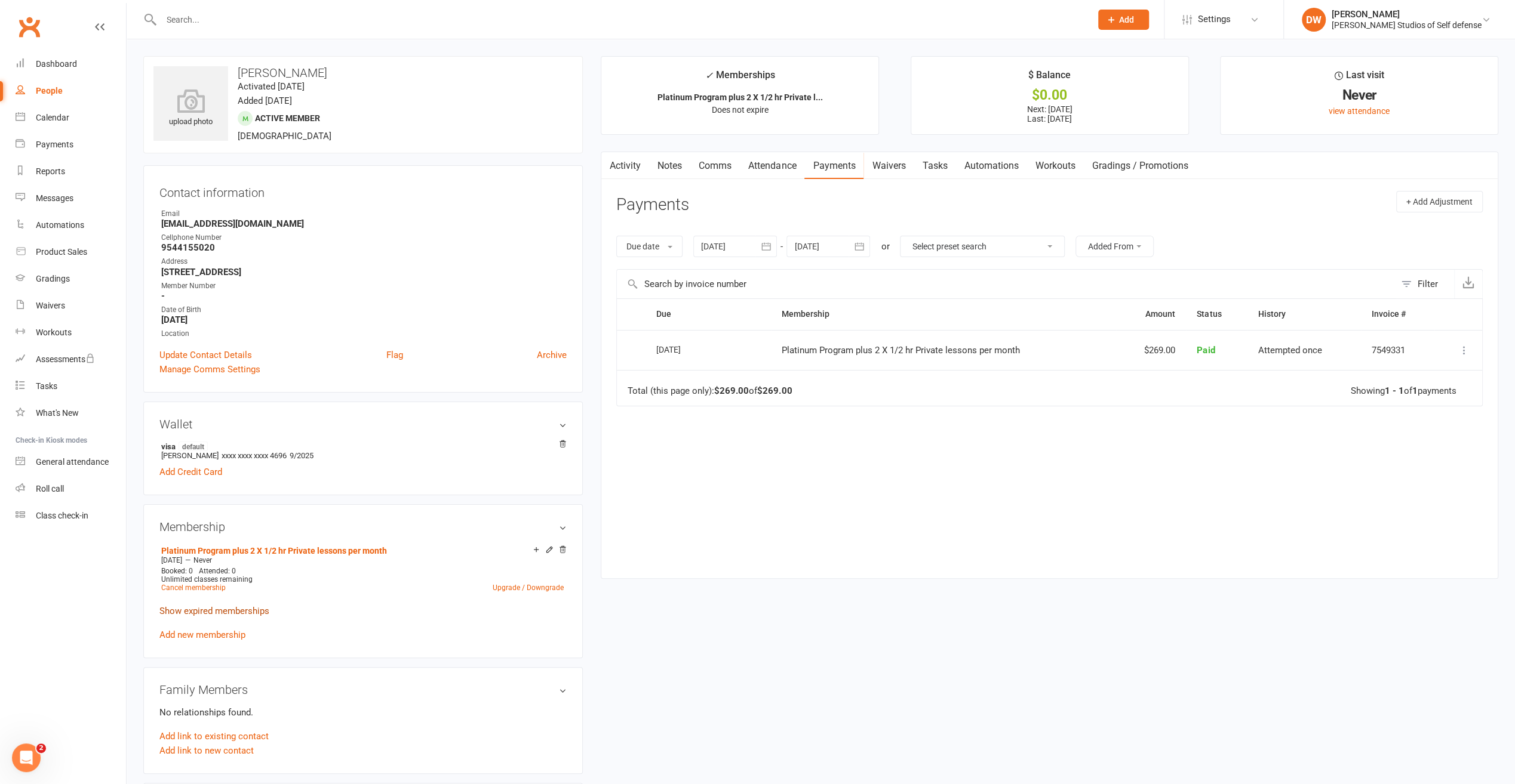
click at [234, 611] on link "Show expired memberships" at bounding box center [214, 611] width 110 height 11
click at [46, 88] on div "People" at bounding box center [49, 91] width 27 height 10
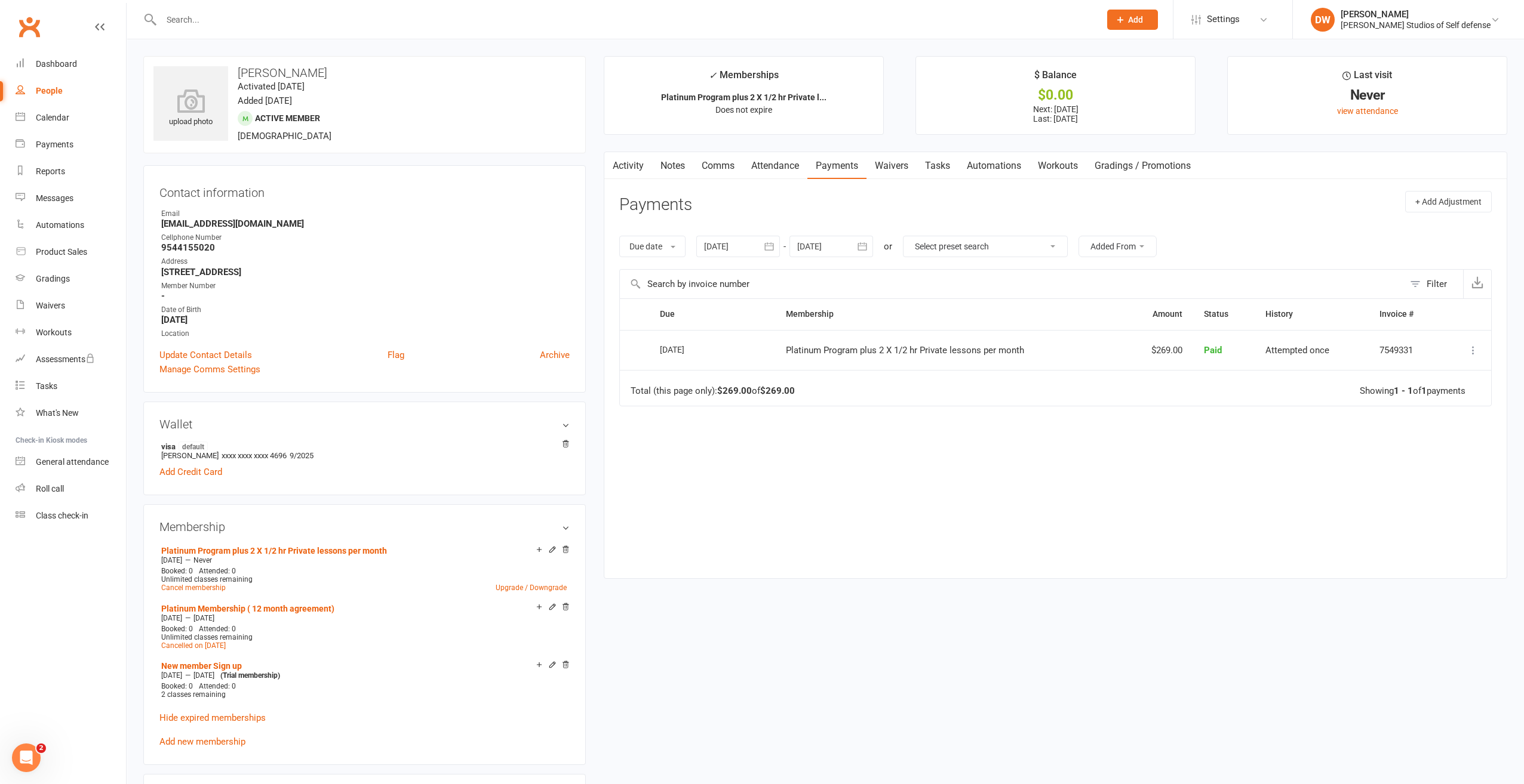
select select "100"
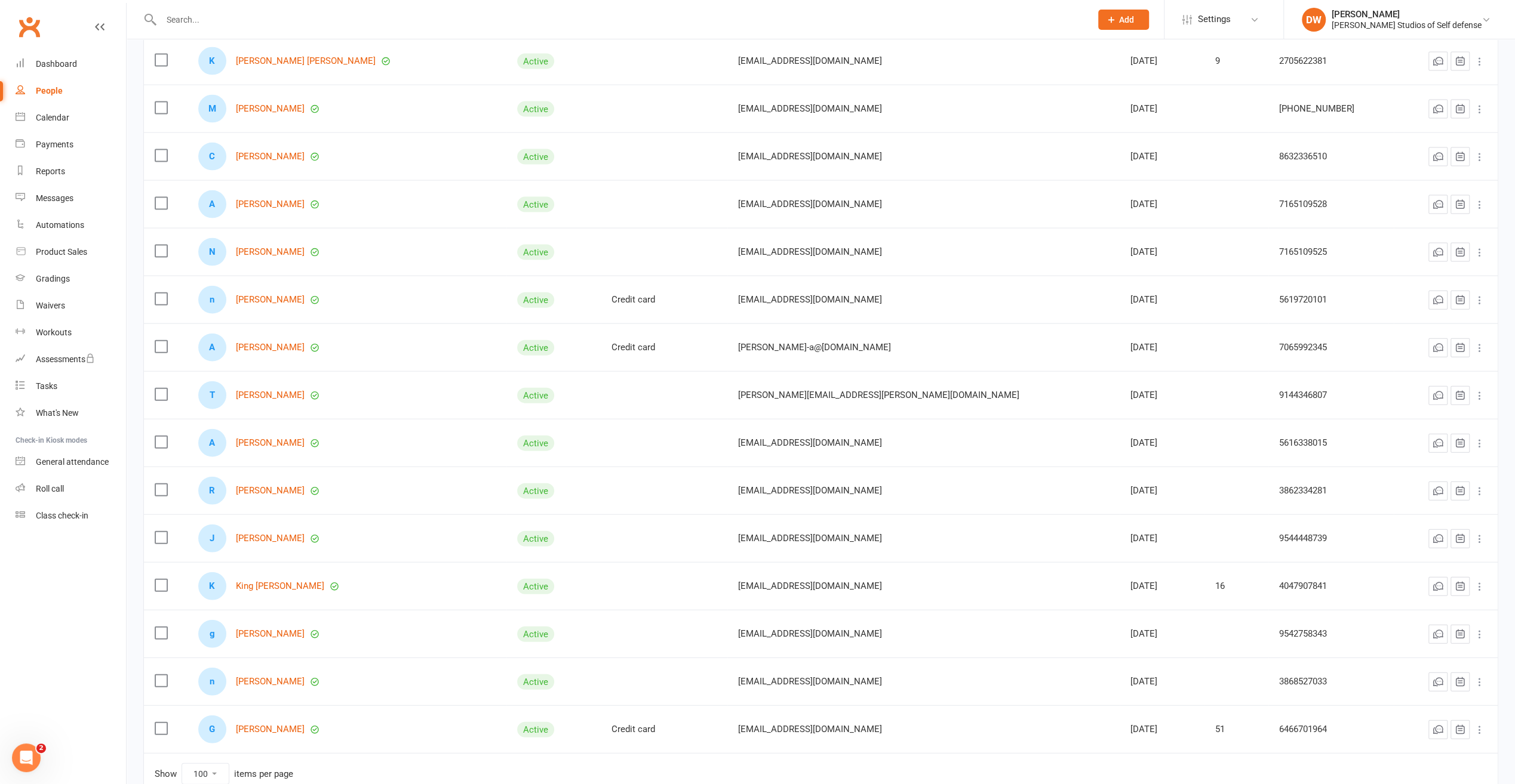
scroll to position [2500, 0]
